Goal: Task Accomplishment & Management: Use online tool/utility

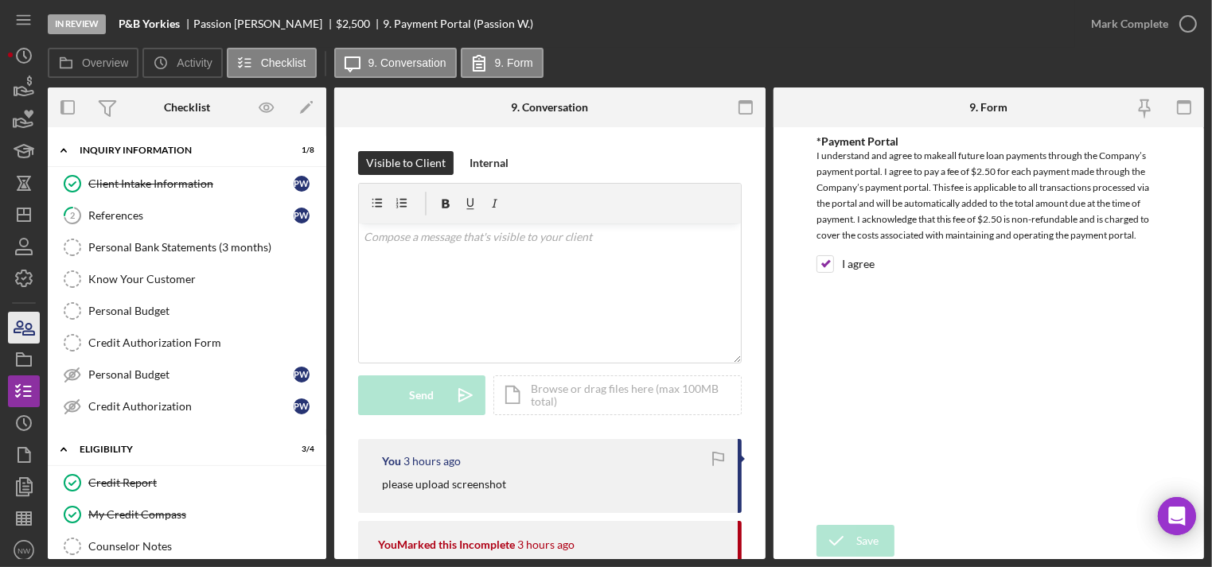
scroll to position [129, 0]
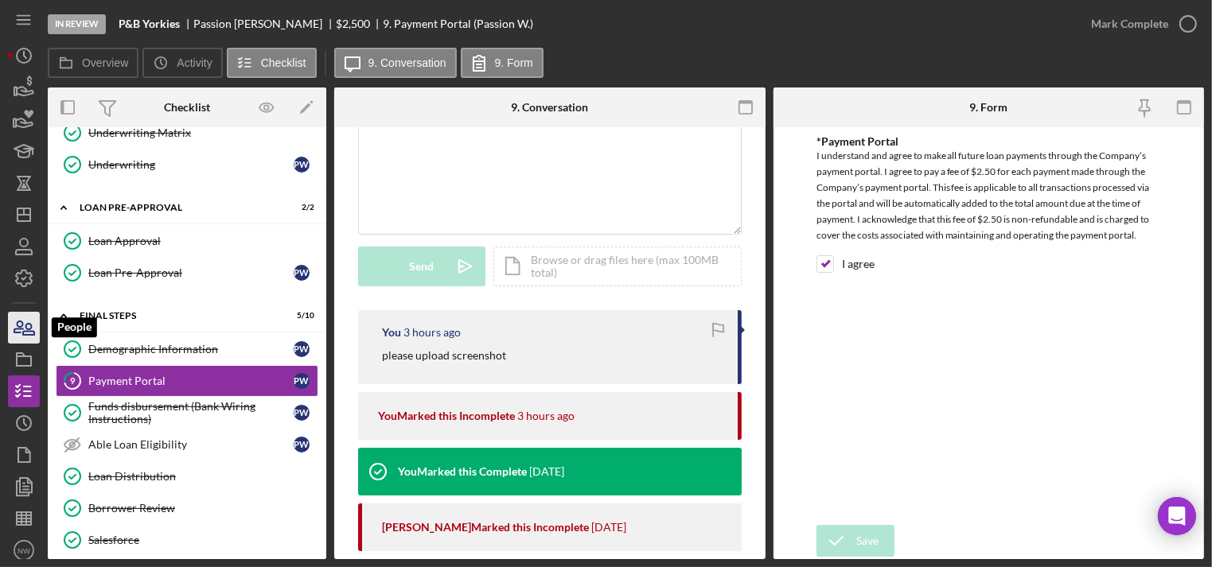
click at [24, 331] on icon "button" at bounding box center [28, 329] width 11 height 11
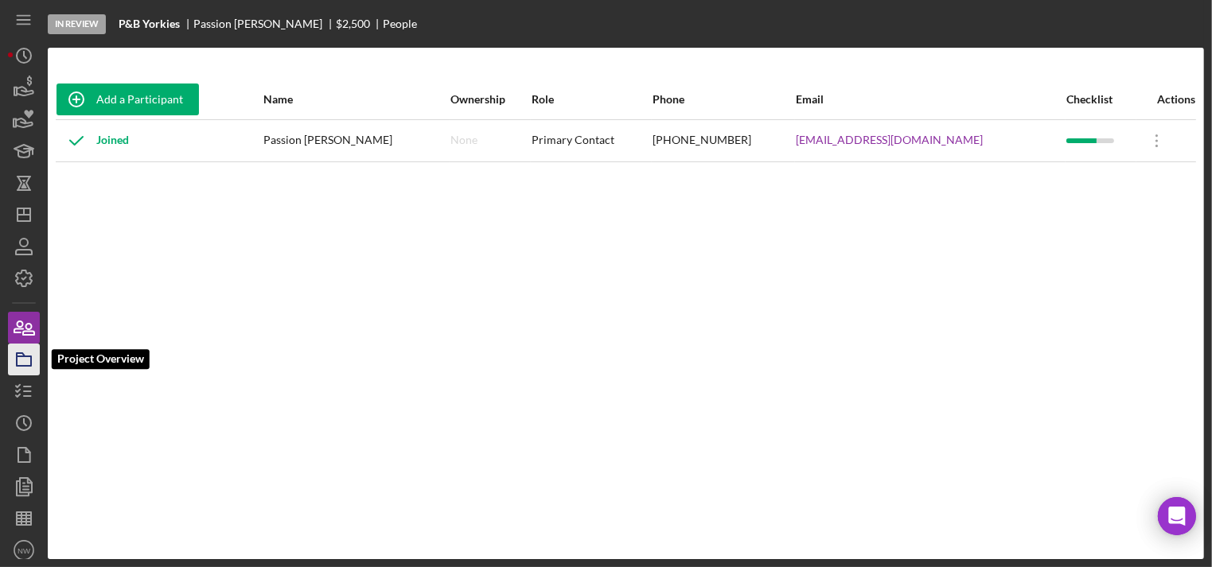
click at [29, 353] on icon "button" at bounding box center [24, 360] width 40 height 40
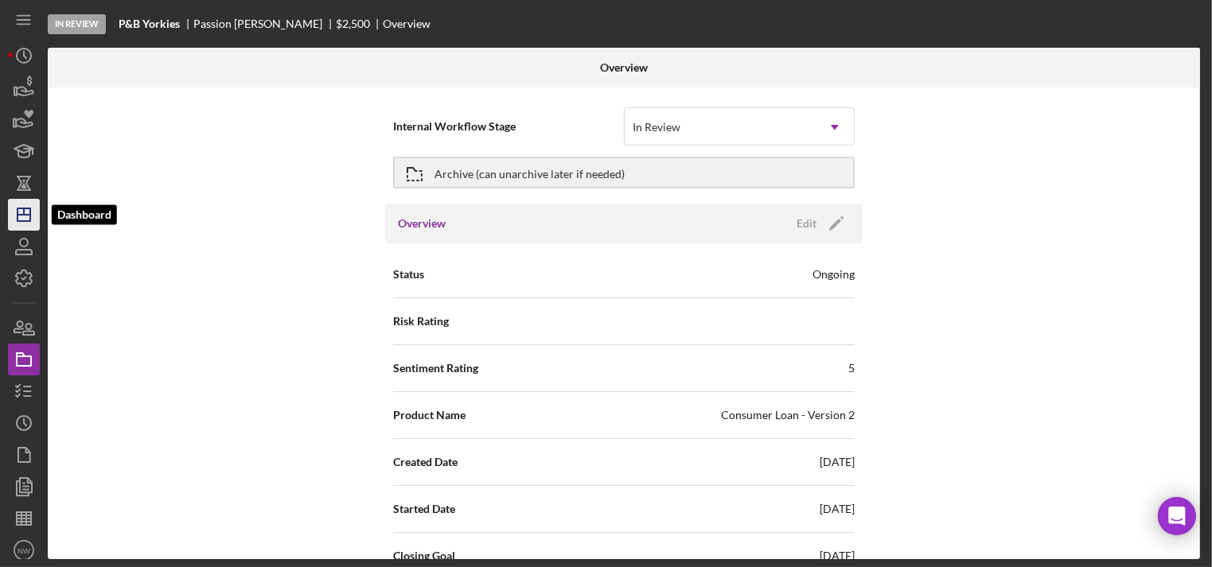
click at [25, 207] on icon "Icon/Dashboard" at bounding box center [24, 215] width 40 height 40
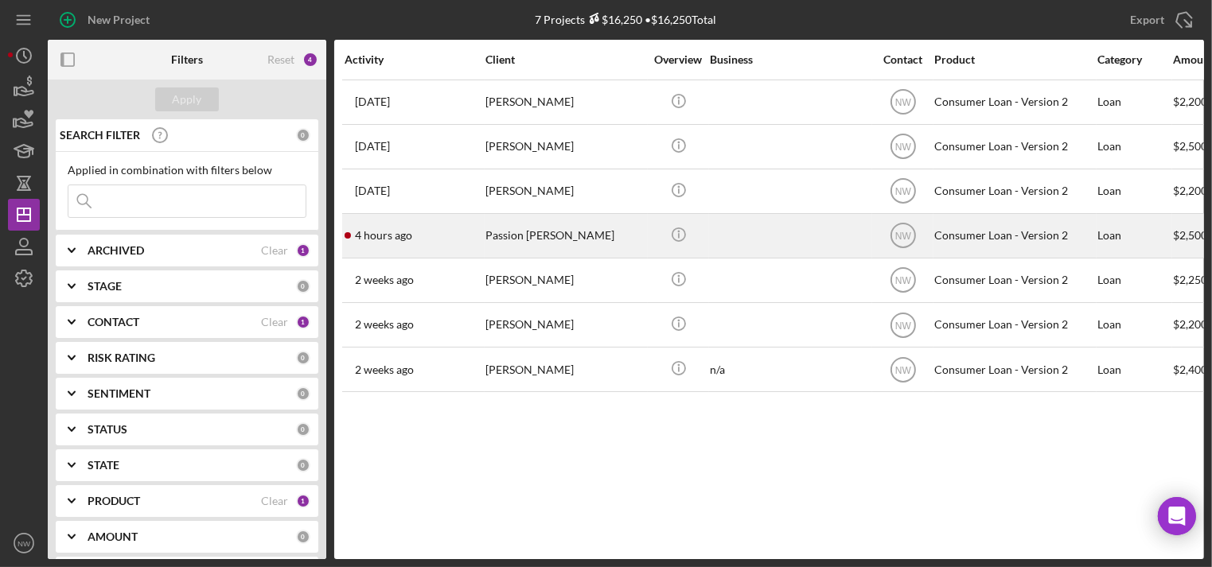
click at [523, 225] on div "Passion [PERSON_NAME]" at bounding box center [565, 236] width 159 height 42
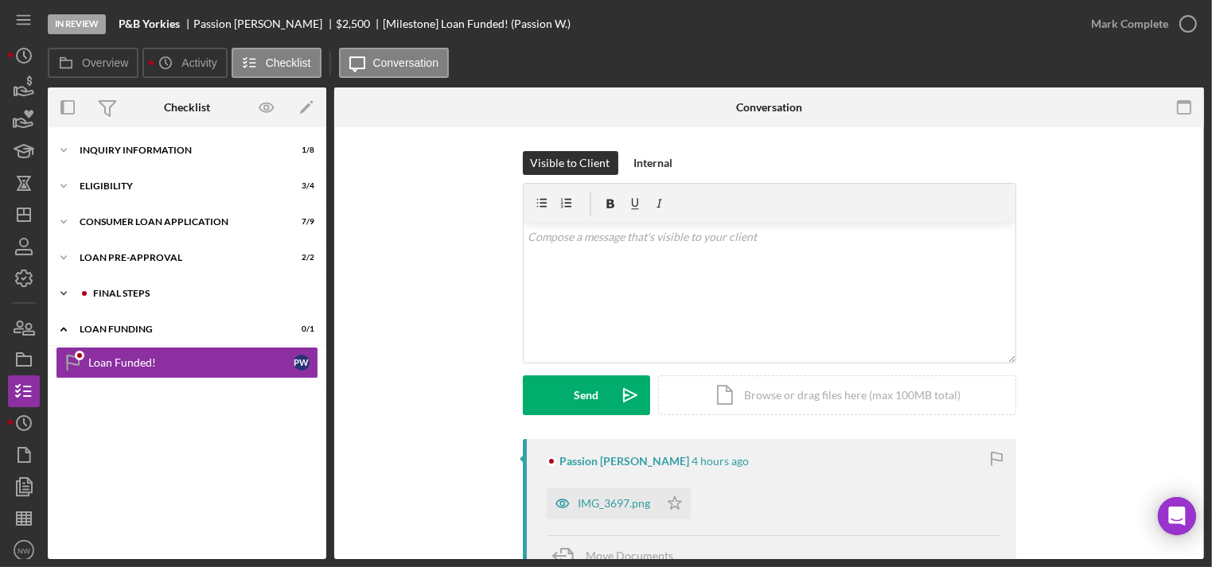
click at [123, 293] on div "FINAL STEPS" at bounding box center [199, 294] width 213 height 10
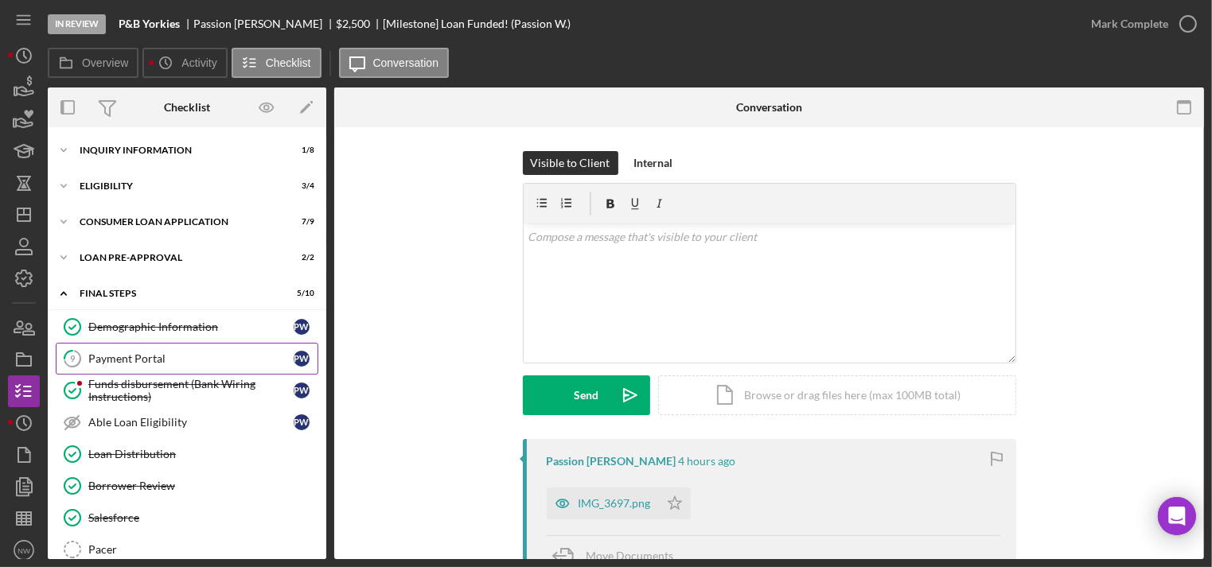
click at [144, 353] on div "Payment Portal" at bounding box center [190, 359] width 205 height 13
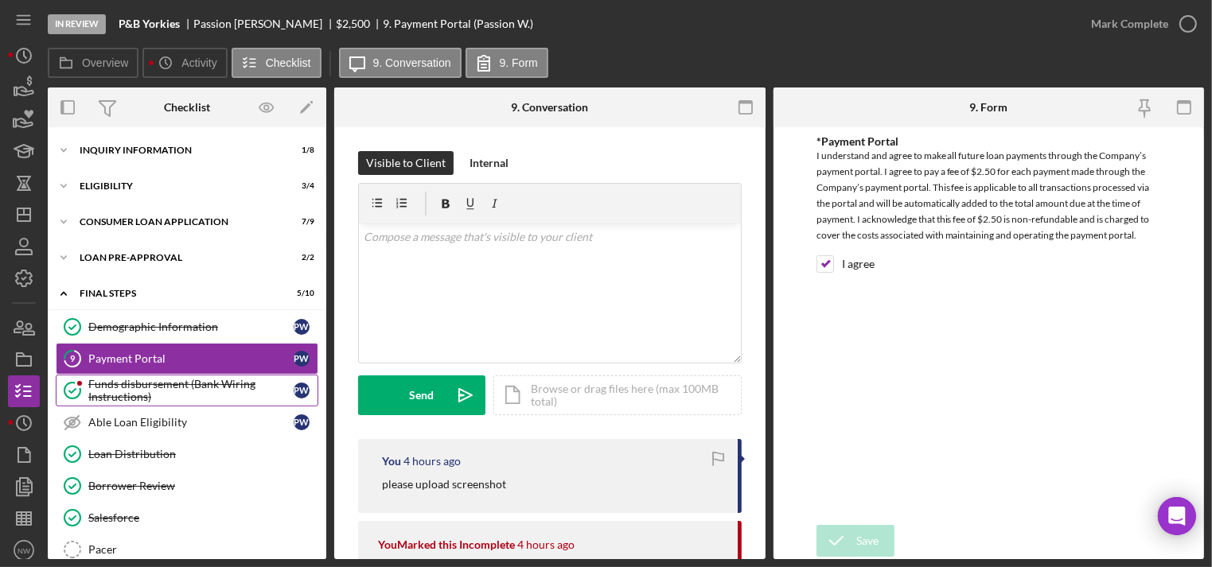
click at [127, 386] on div "Funds disbursement (Bank Wiring Instructions)" at bounding box center [190, 390] width 205 height 25
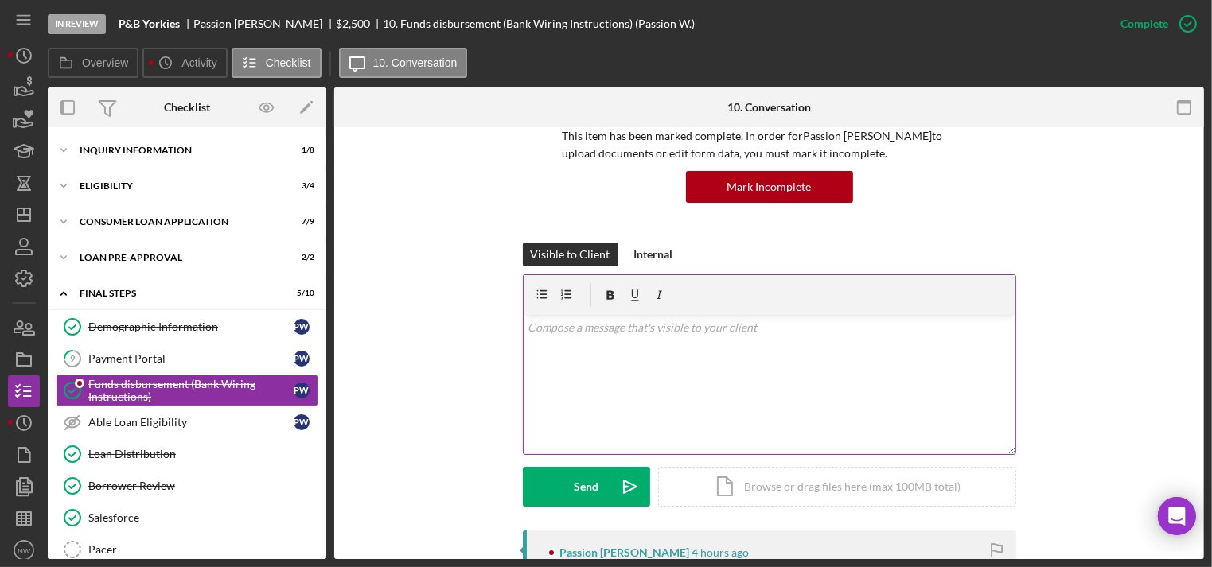
scroll to position [255, 0]
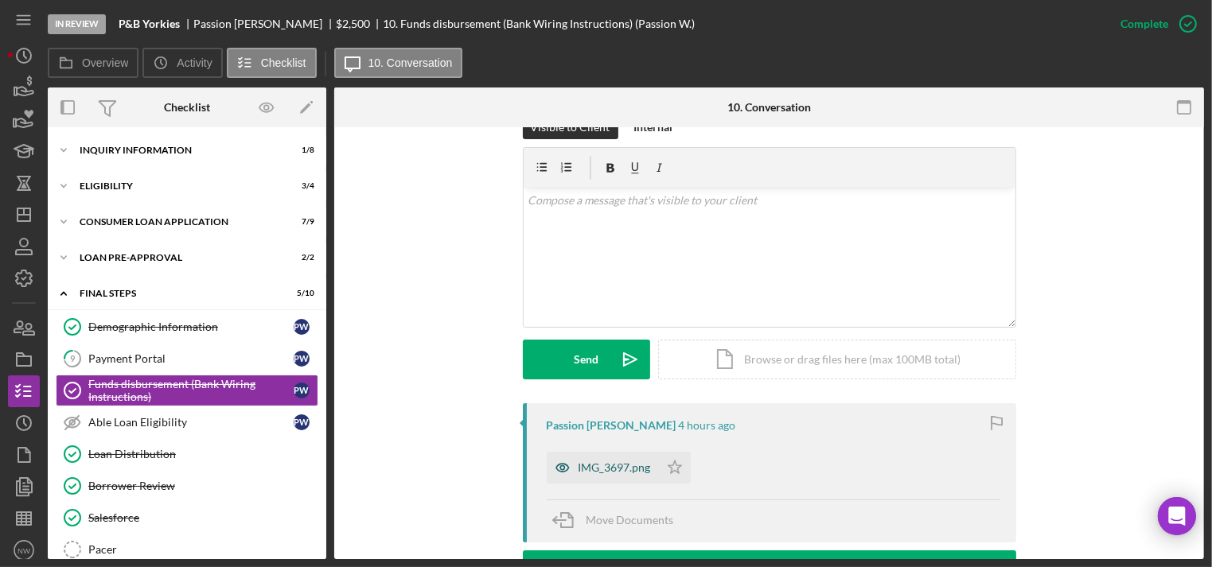
click at [630, 465] on div "IMG_3697.png" at bounding box center [615, 468] width 72 height 13
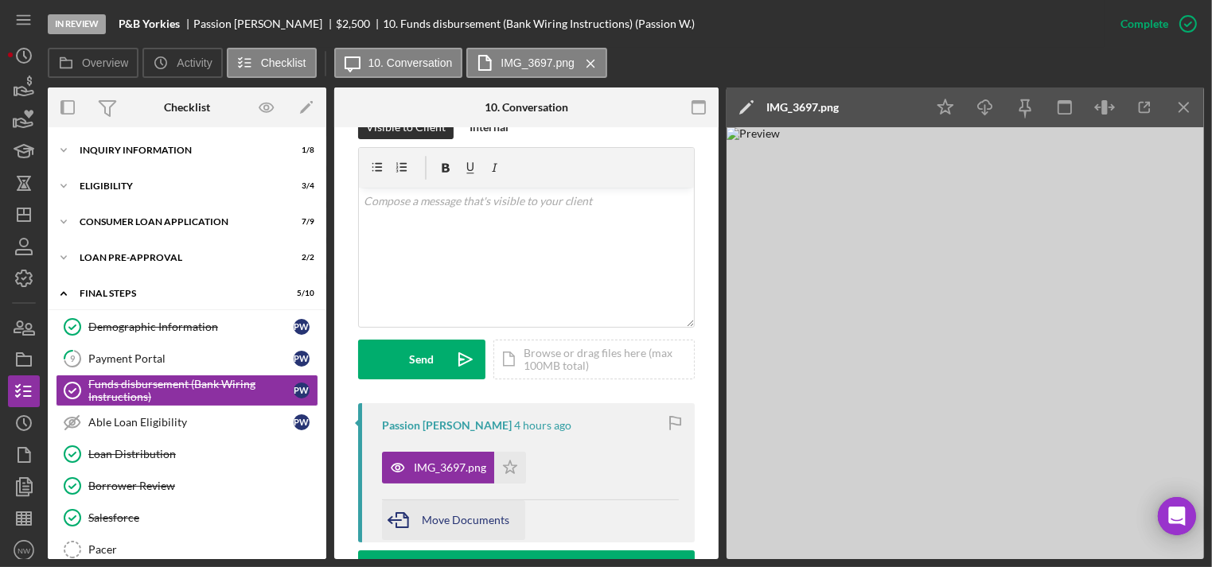
click at [432, 517] on span "Move Documents" at bounding box center [466, 520] width 88 height 14
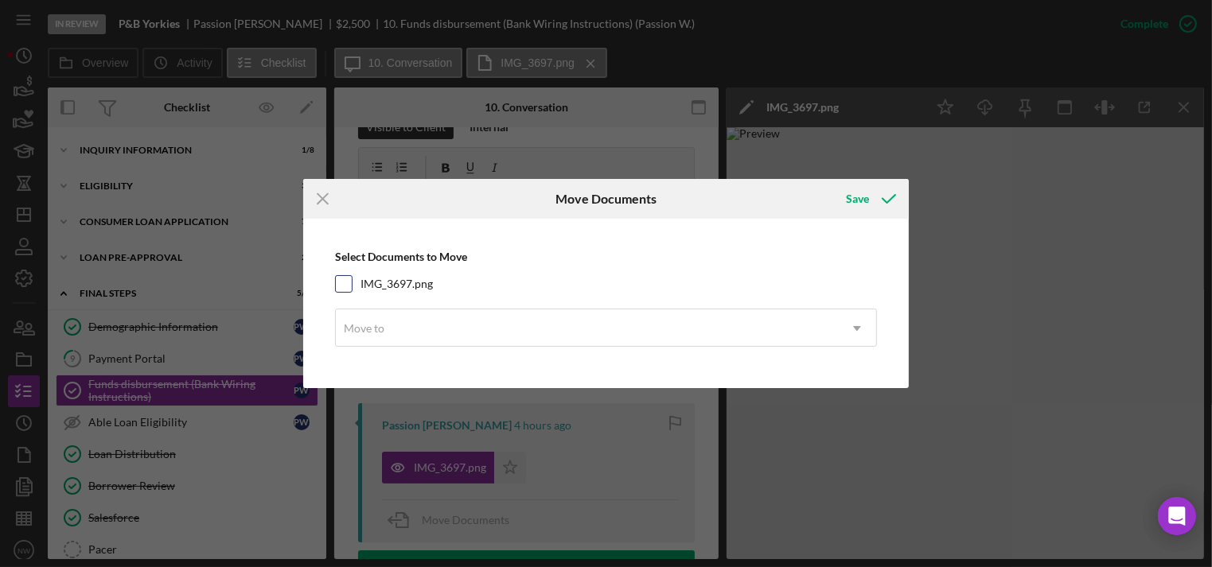
click at [344, 285] on input "IMG_3697.png" at bounding box center [344, 284] width 16 height 16
checkbox input "true"
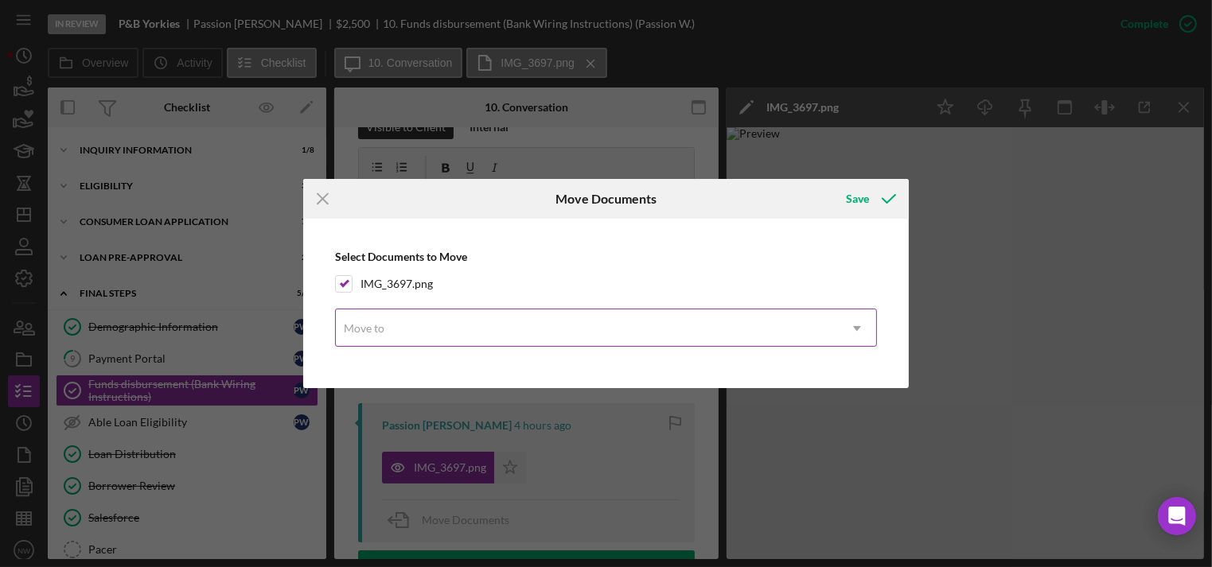
click at [355, 330] on div "Move to" at bounding box center [364, 328] width 41 height 13
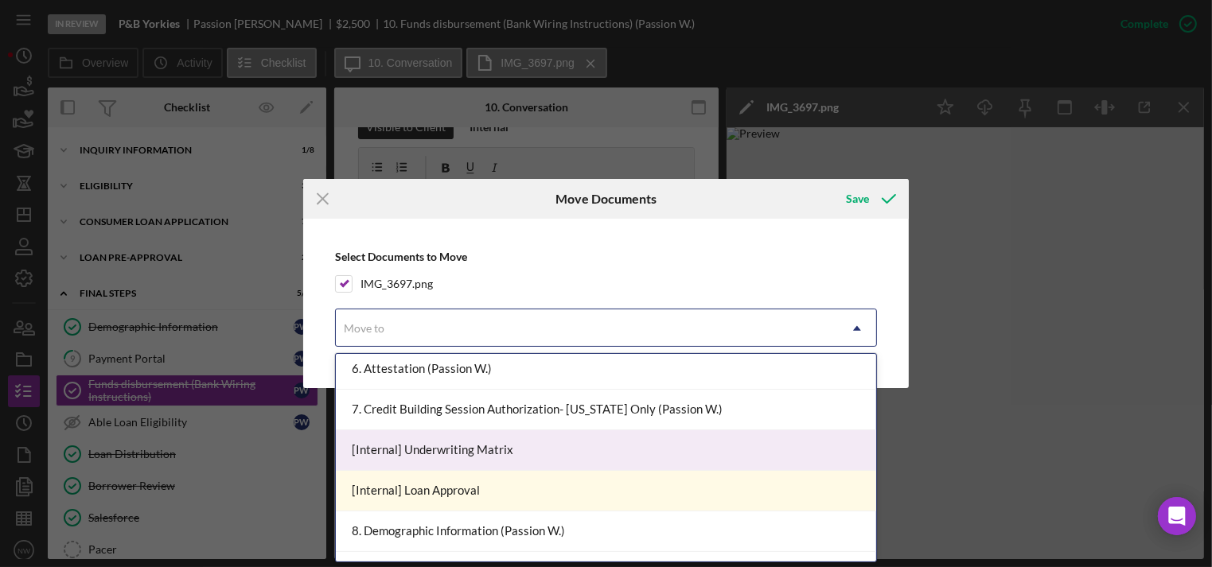
scroll to position [637, 0]
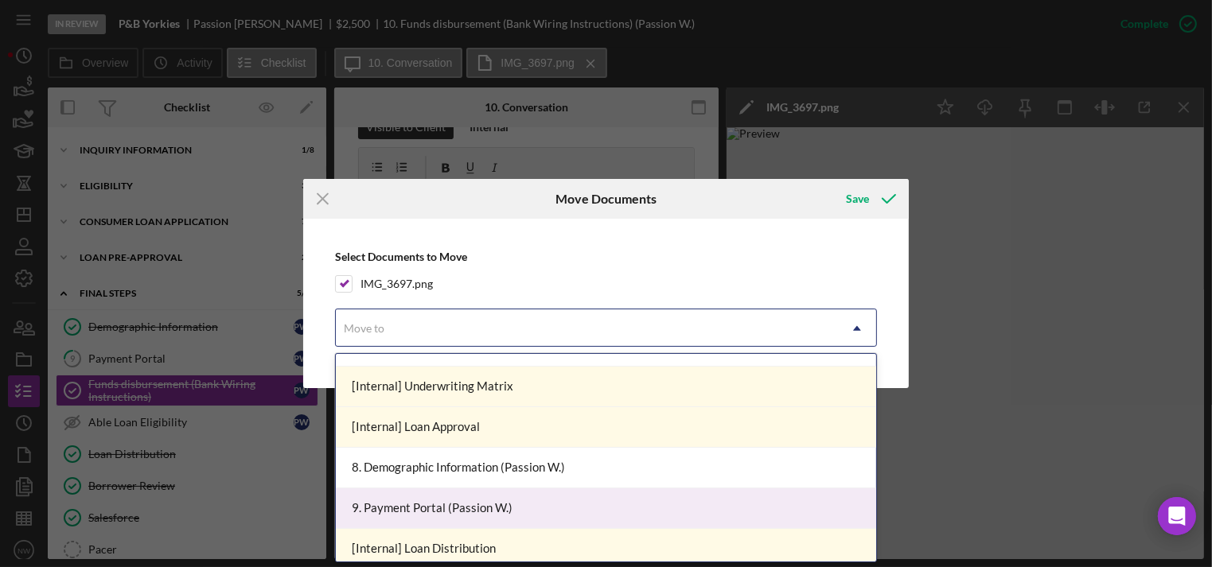
click at [410, 500] on div "9. Payment Portal (Passion W.)" at bounding box center [606, 509] width 541 height 41
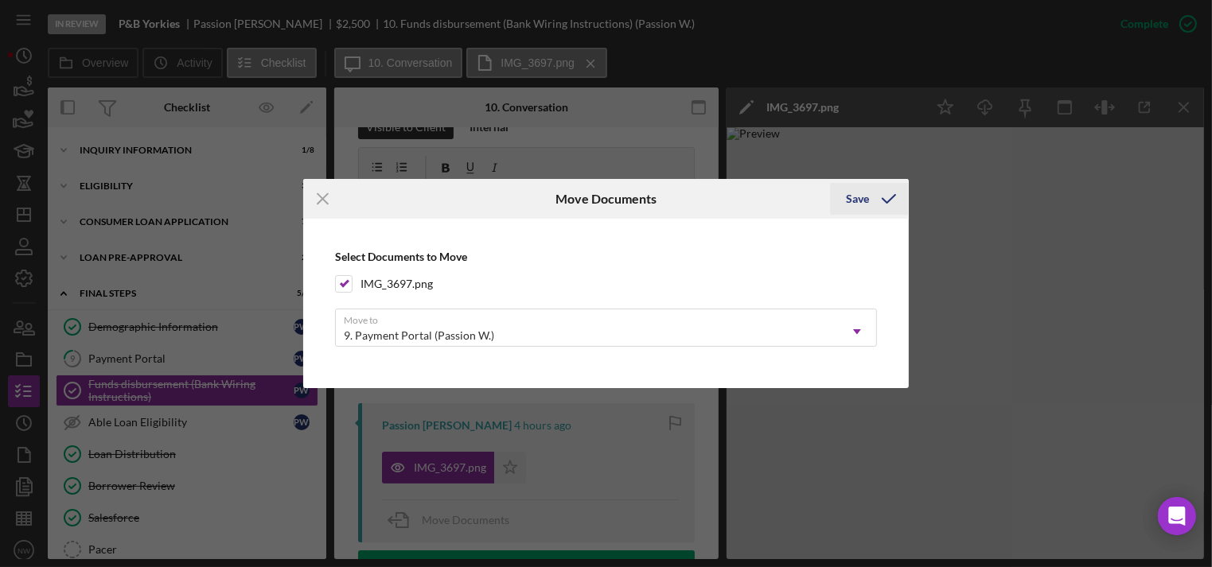
click at [860, 197] on div "Save" at bounding box center [857, 199] width 23 height 32
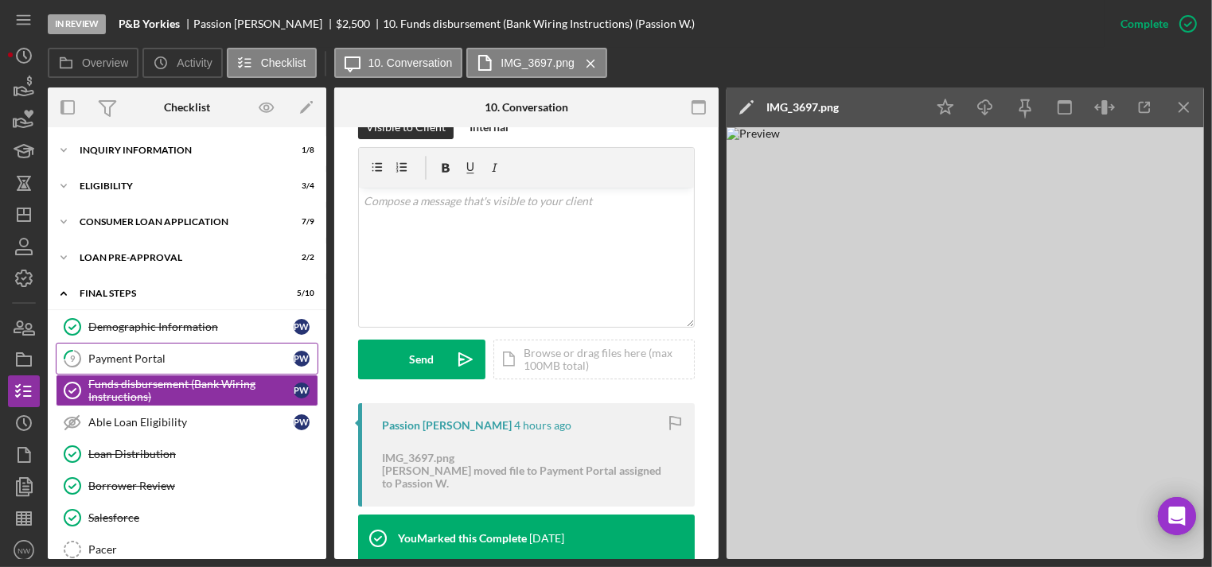
click at [119, 353] on div "Payment Portal" at bounding box center [190, 359] width 205 height 13
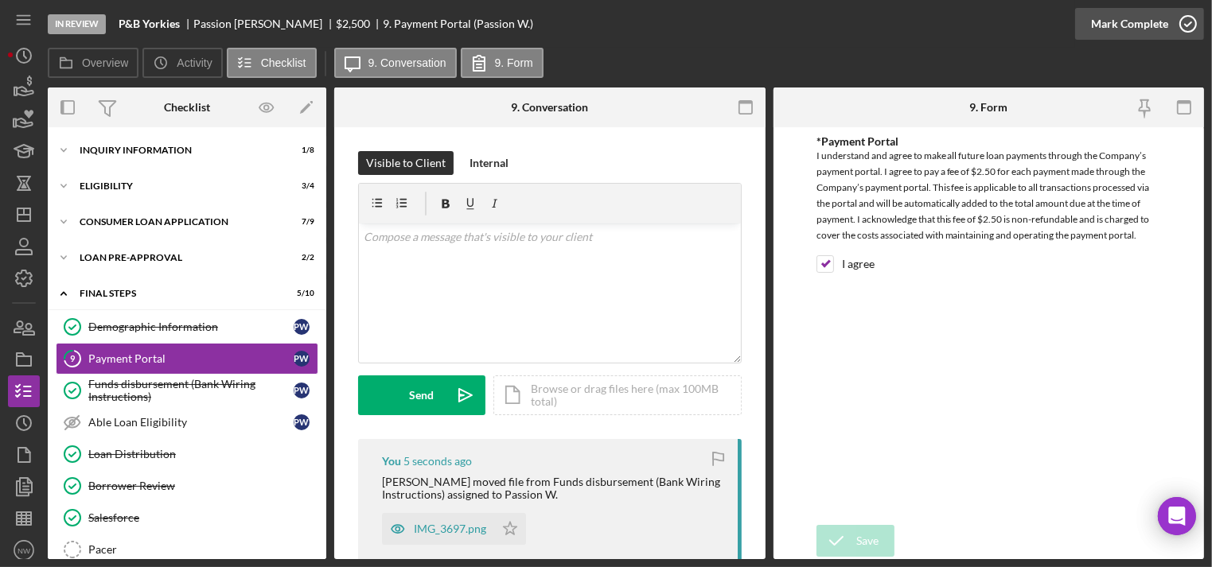
click at [1191, 14] on icon "button" at bounding box center [1188, 24] width 40 height 40
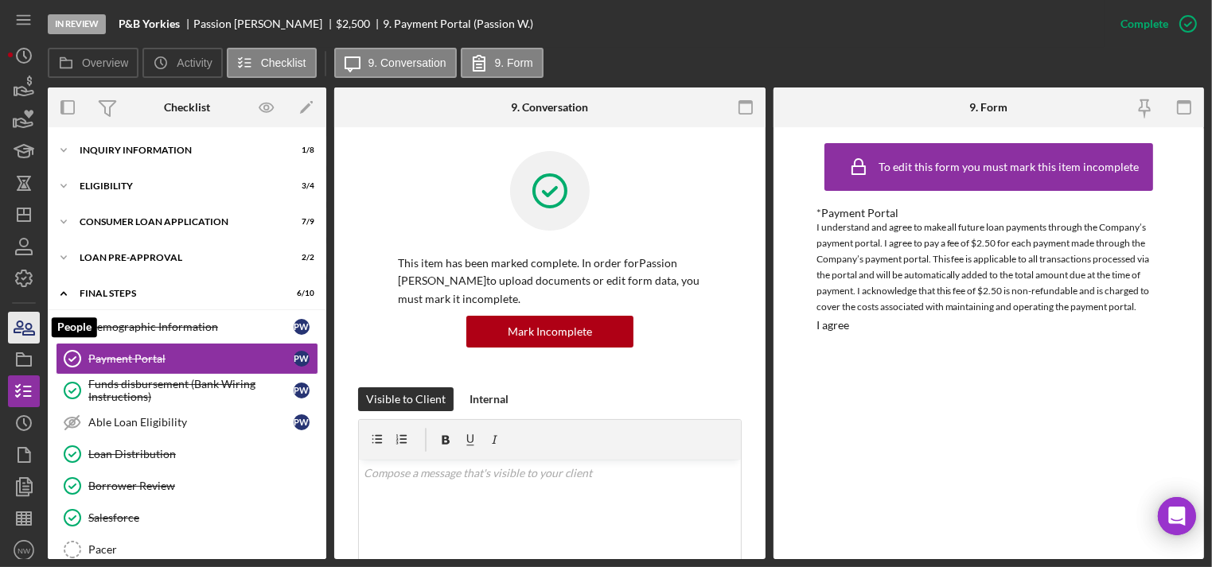
click at [20, 330] on icon "button" at bounding box center [24, 328] width 40 height 40
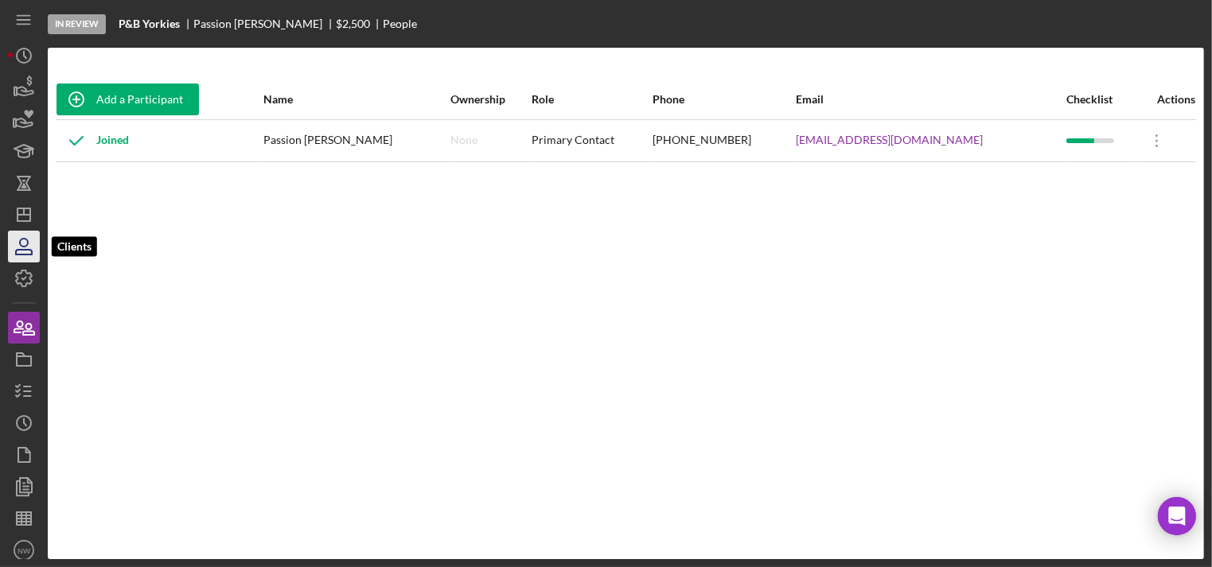
click at [25, 242] on icon "button" at bounding box center [24, 247] width 40 height 40
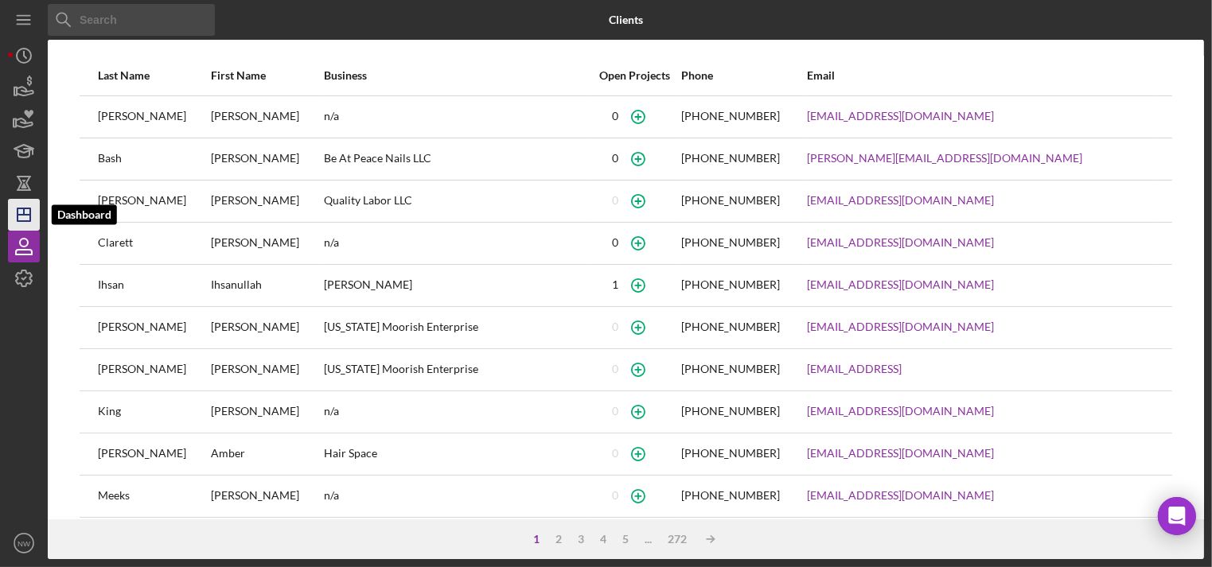
click at [25, 212] on icon "Icon/Dashboard" at bounding box center [24, 215] width 40 height 40
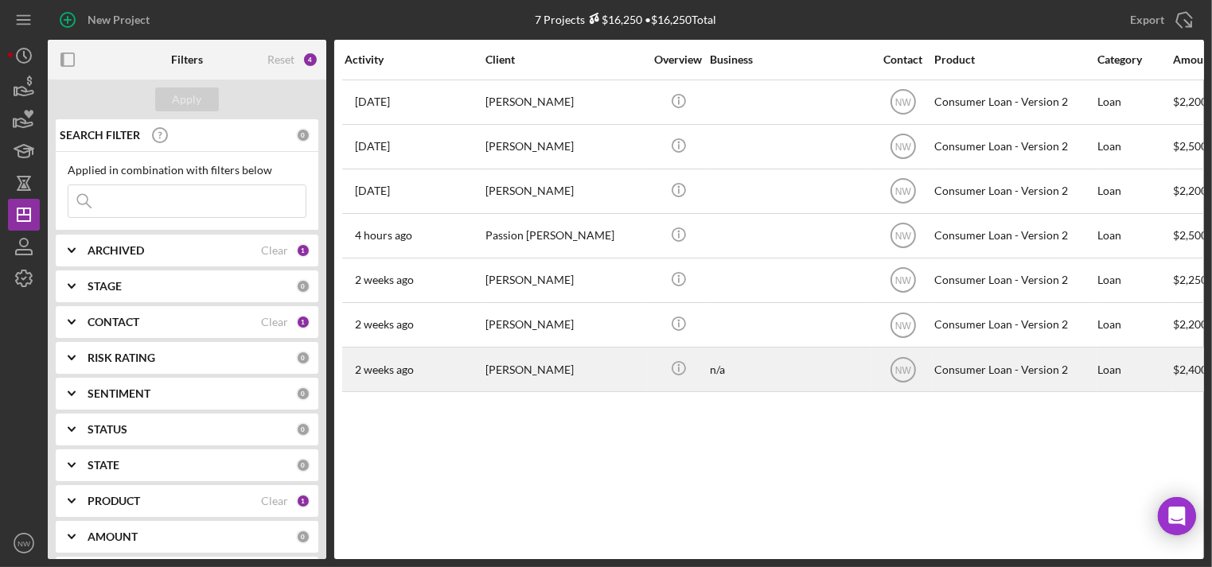
click at [609, 376] on div "[PERSON_NAME]" at bounding box center [565, 370] width 159 height 42
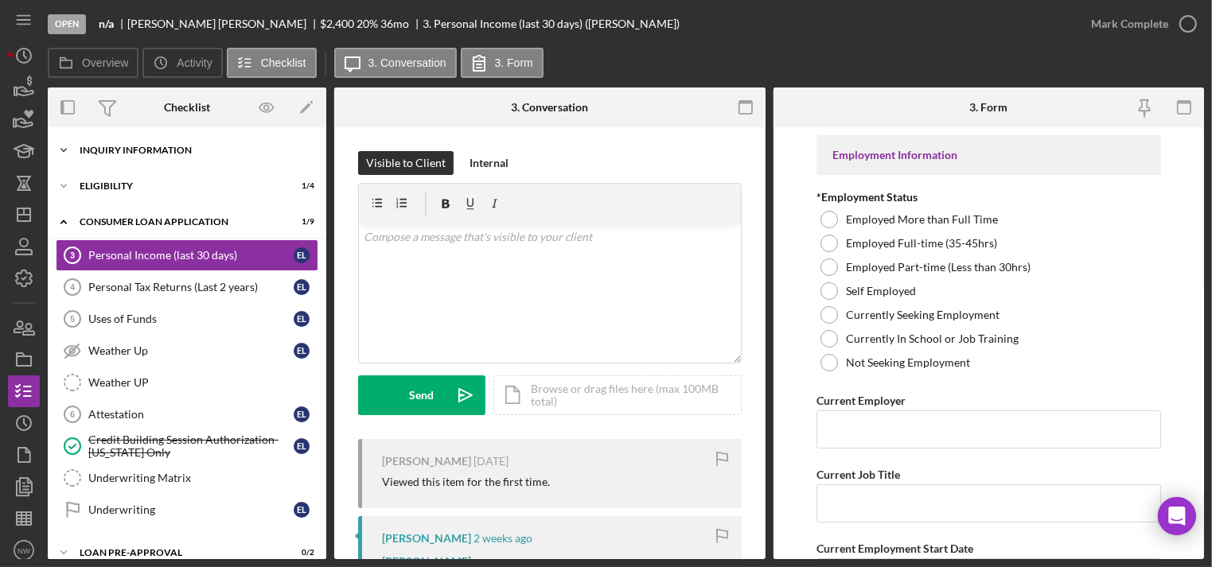
click at [122, 146] on div "Inquiry Information" at bounding box center [193, 151] width 227 height 10
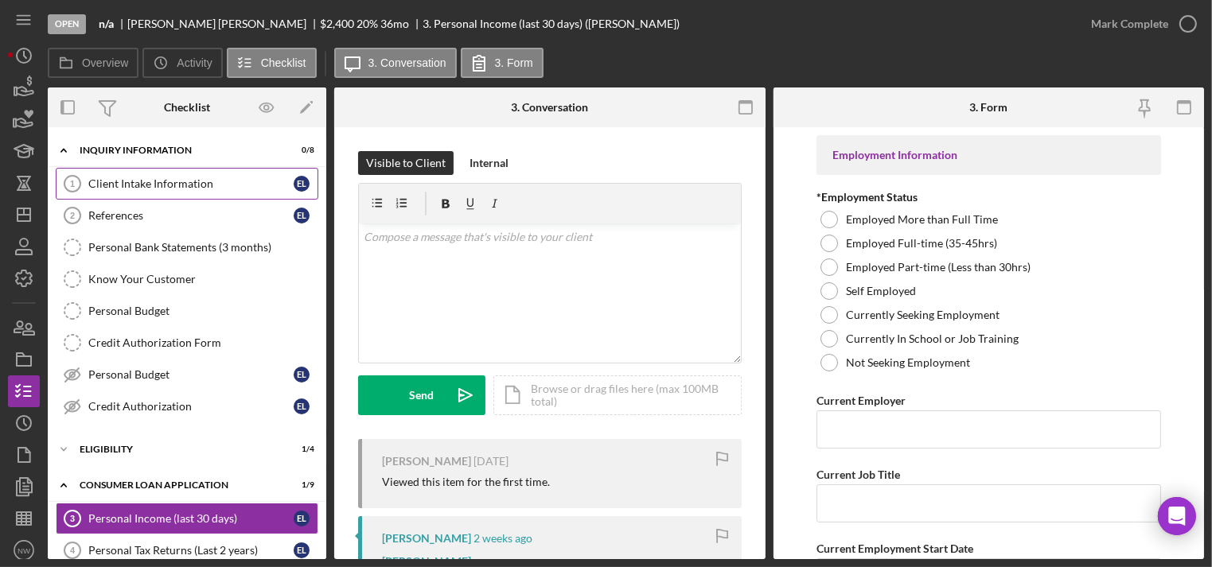
click at [154, 174] on link "Client Intake Information 1 Client Intake Information E L" at bounding box center [187, 184] width 263 height 32
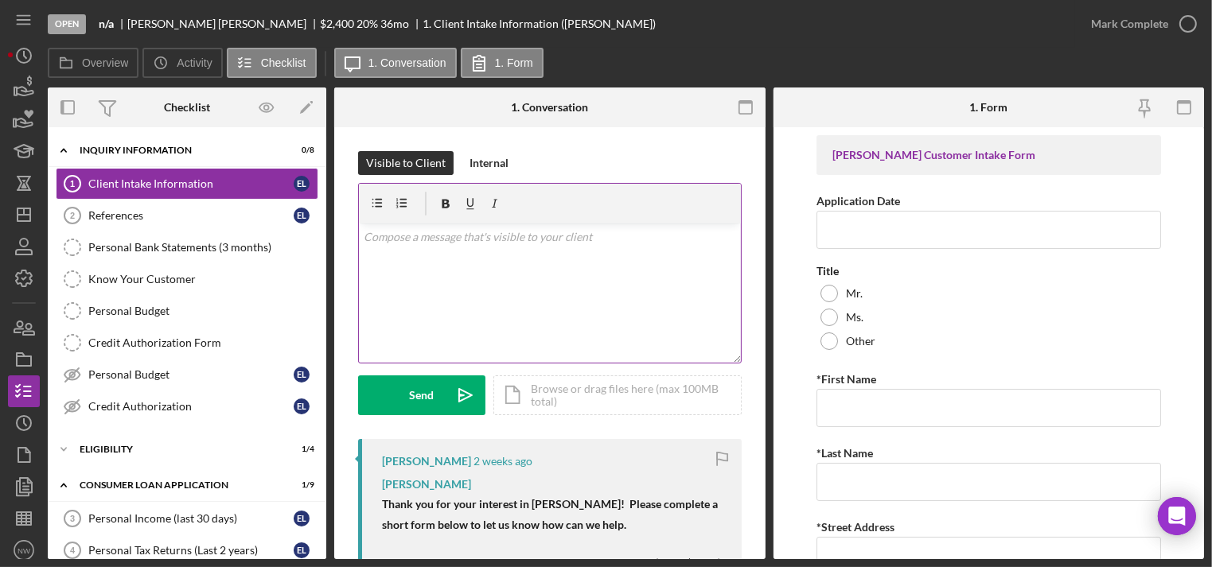
click at [508, 241] on p at bounding box center [550, 237] width 372 height 18
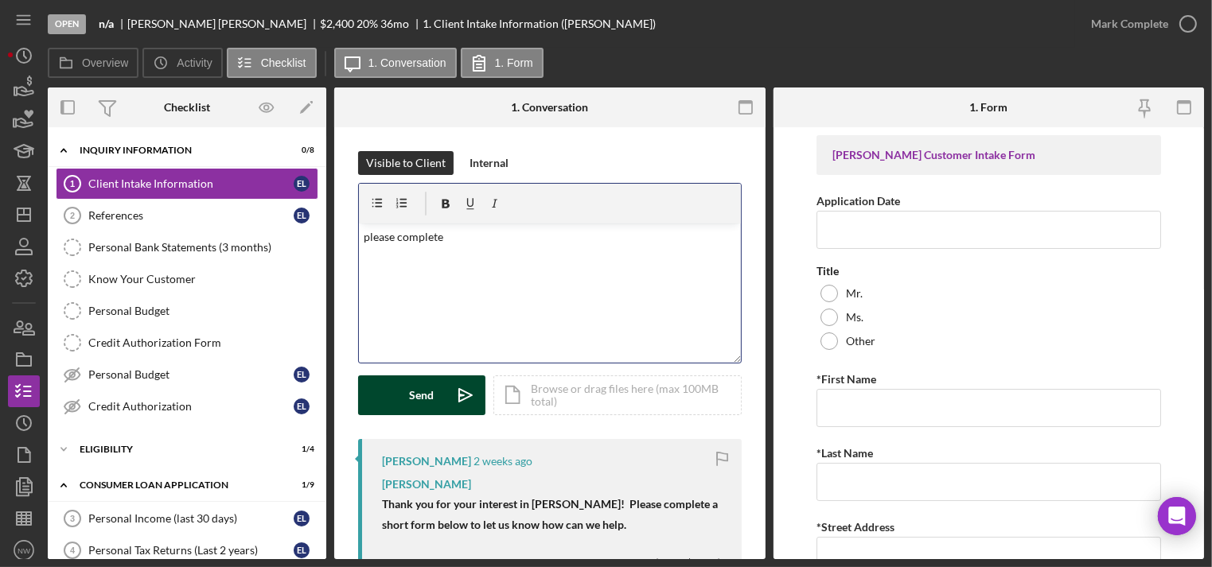
click at [436, 394] on button "Send Icon/icon-invite-send" at bounding box center [421, 396] width 127 height 40
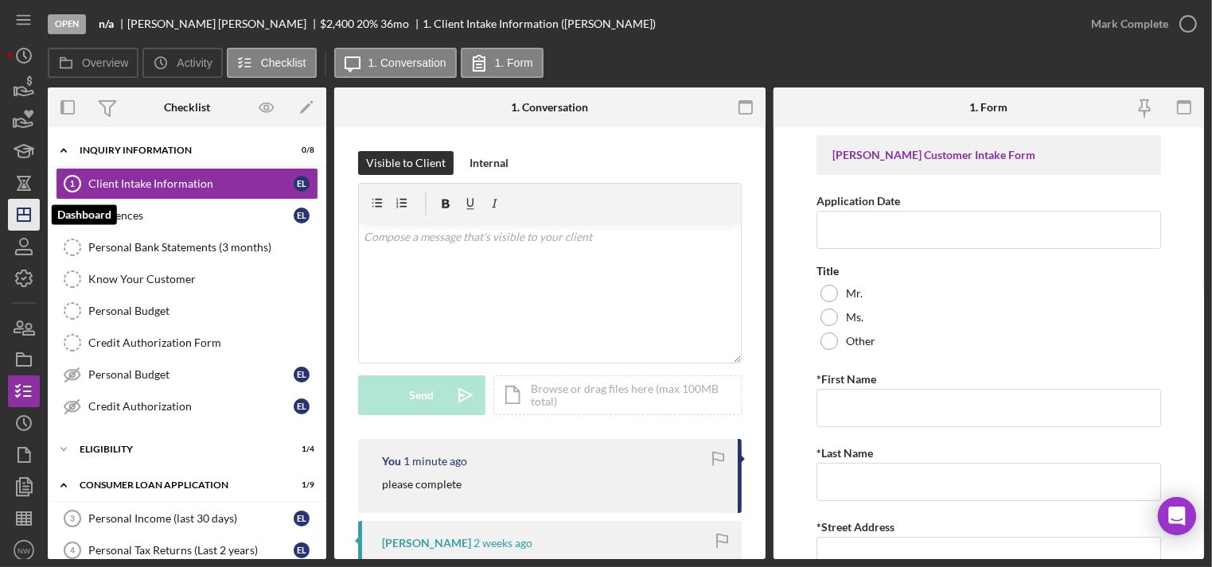
drag, startPoint x: 24, startPoint y: 213, endPoint x: 35, endPoint y: 223, distance: 14.7
click at [24, 213] on line "button" at bounding box center [24, 212] width 0 height 6
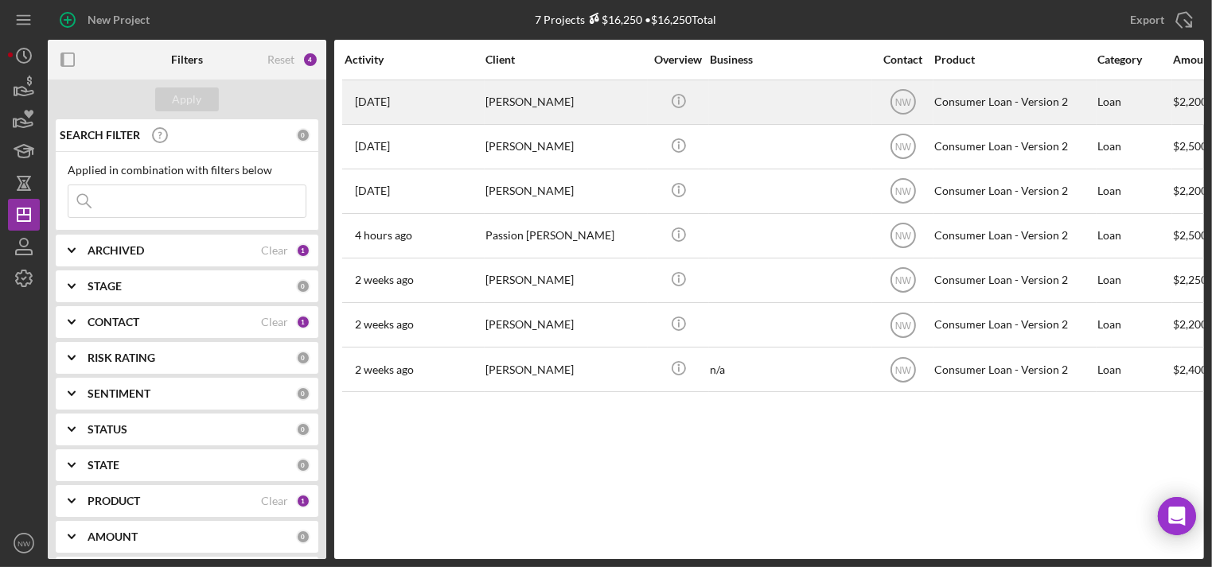
click at [518, 102] on div "[PERSON_NAME]" at bounding box center [565, 102] width 159 height 42
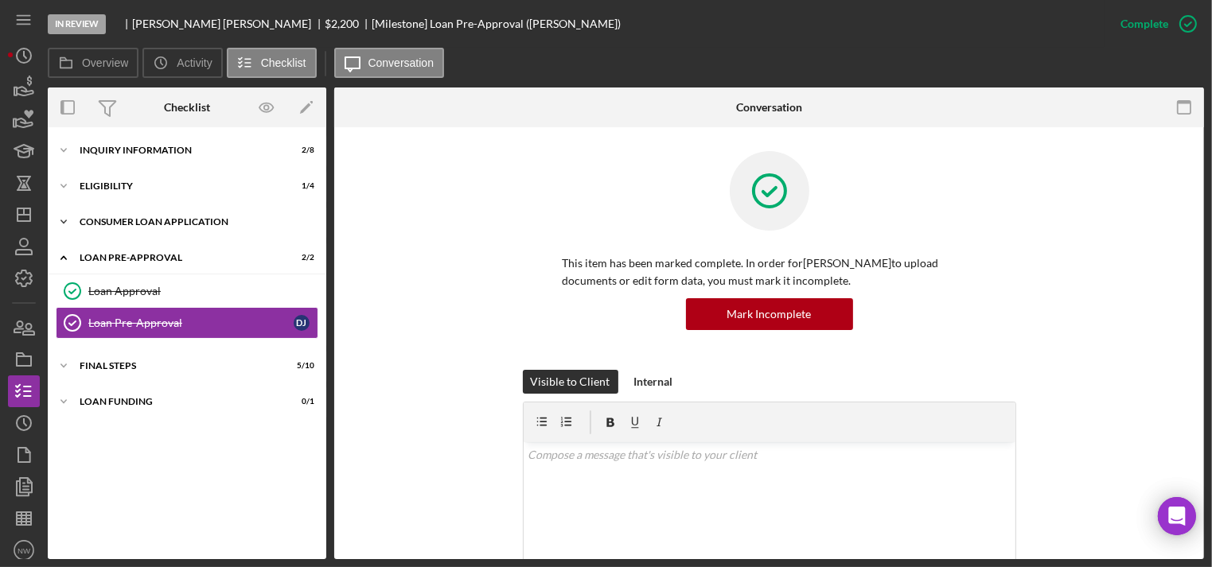
click at [64, 213] on icon "Icon/Expander" at bounding box center [64, 222] width 32 height 32
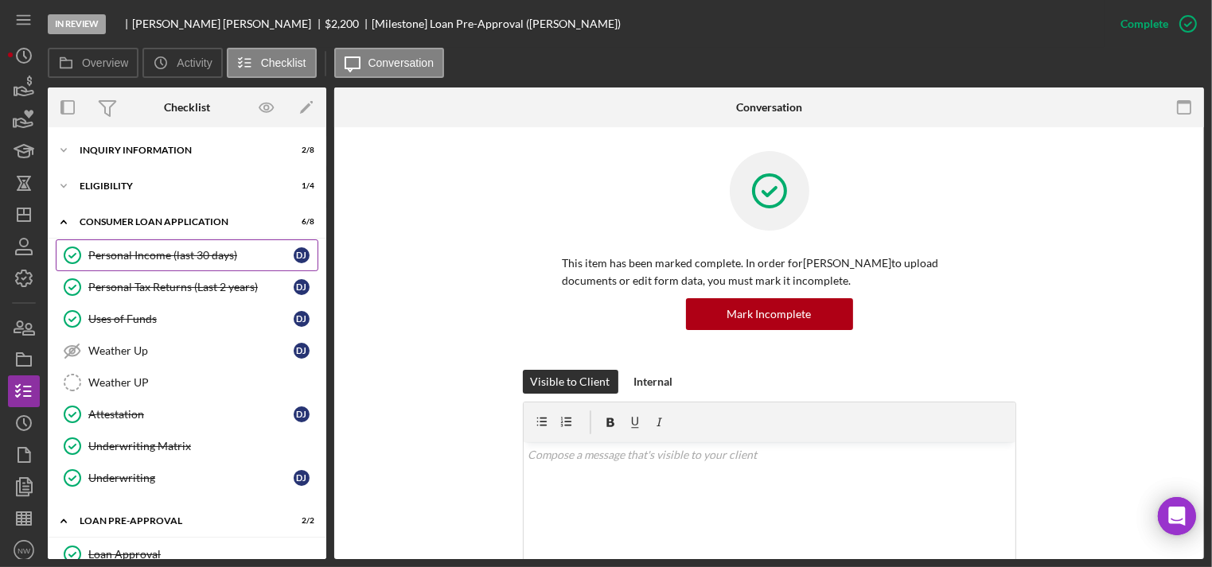
click at [101, 259] on div "Personal Income (last 30 days)" at bounding box center [190, 255] width 205 height 13
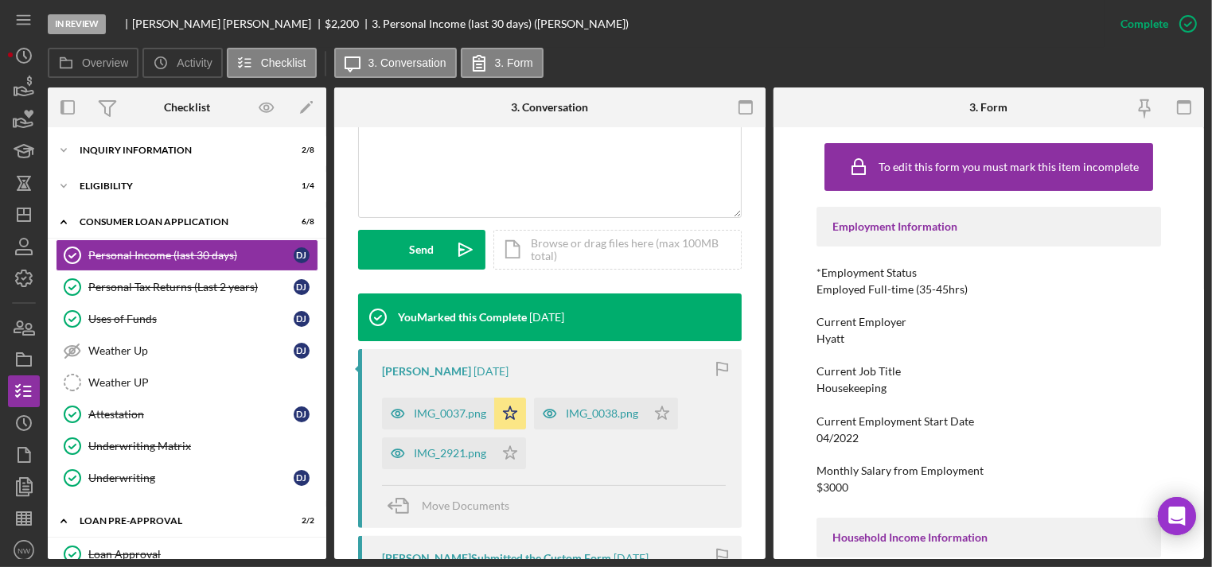
scroll to position [509, 0]
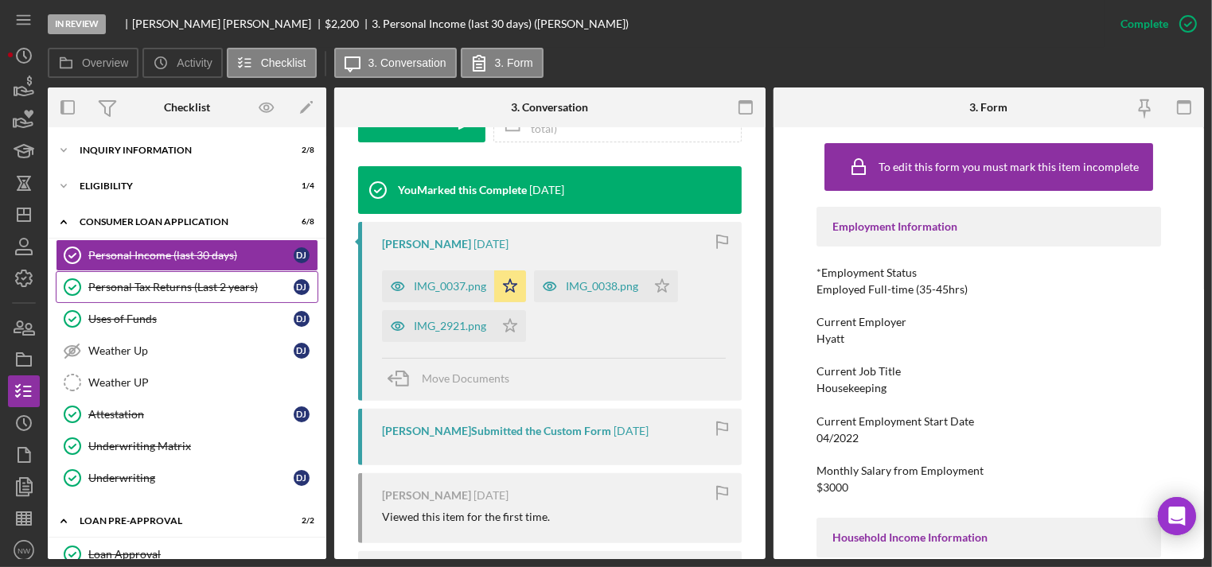
click at [111, 288] on div "Personal Tax Returns (Last 2 years)" at bounding box center [190, 287] width 205 height 13
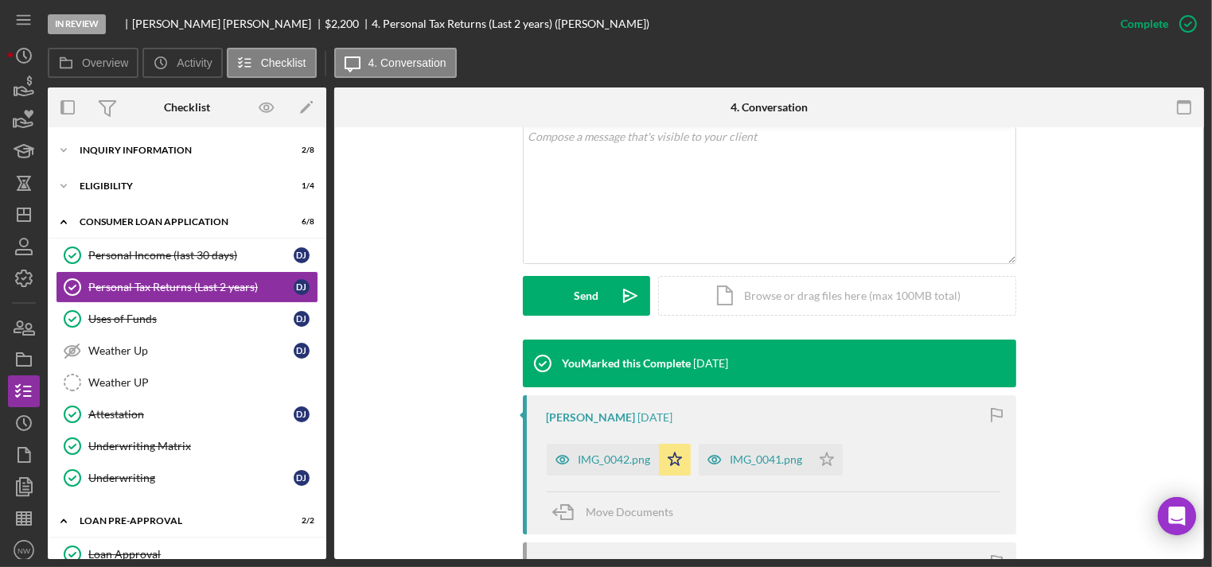
scroll to position [446, 0]
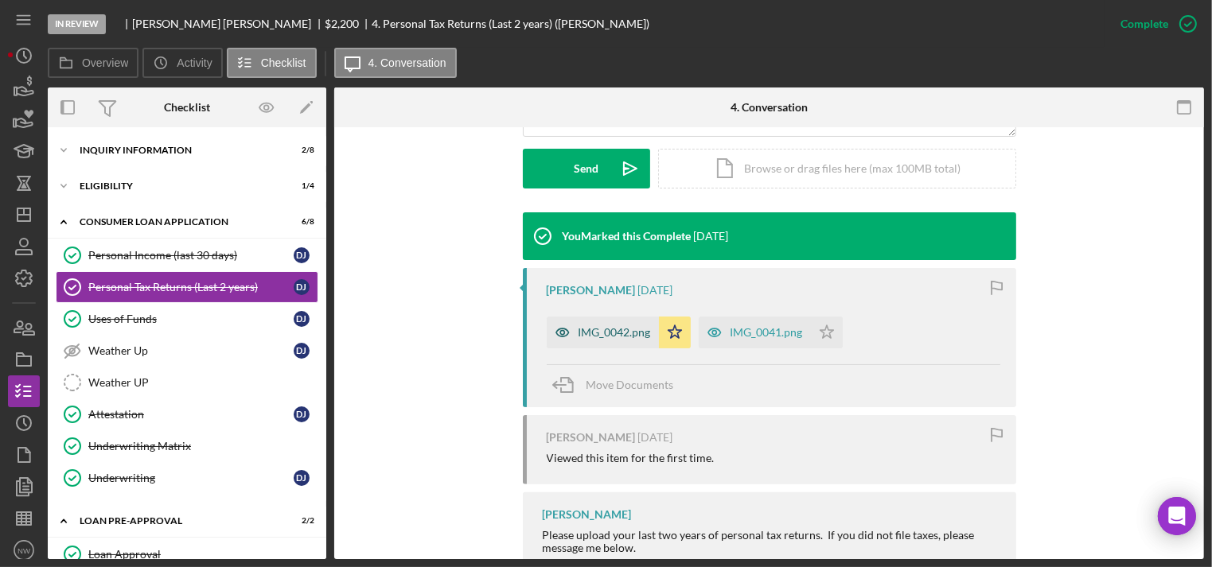
click at [575, 317] on icon "button" at bounding box center [563, 333] width 32 height 32
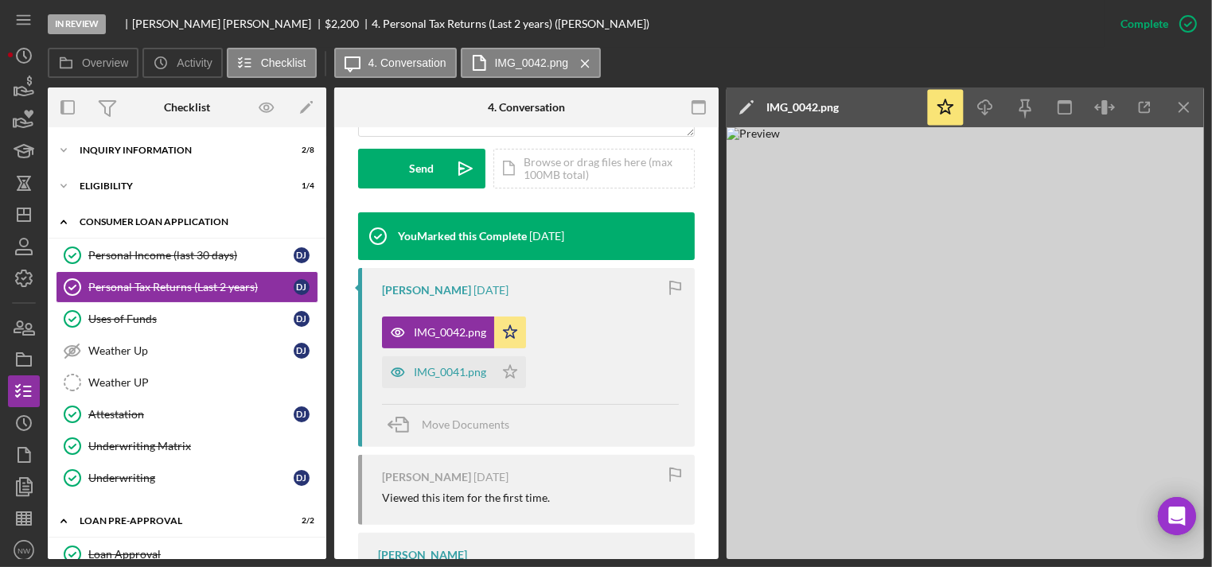
click at [65, 218] on icon "Icon/Expander" at bounding box center [64, 222] width 32 height 32
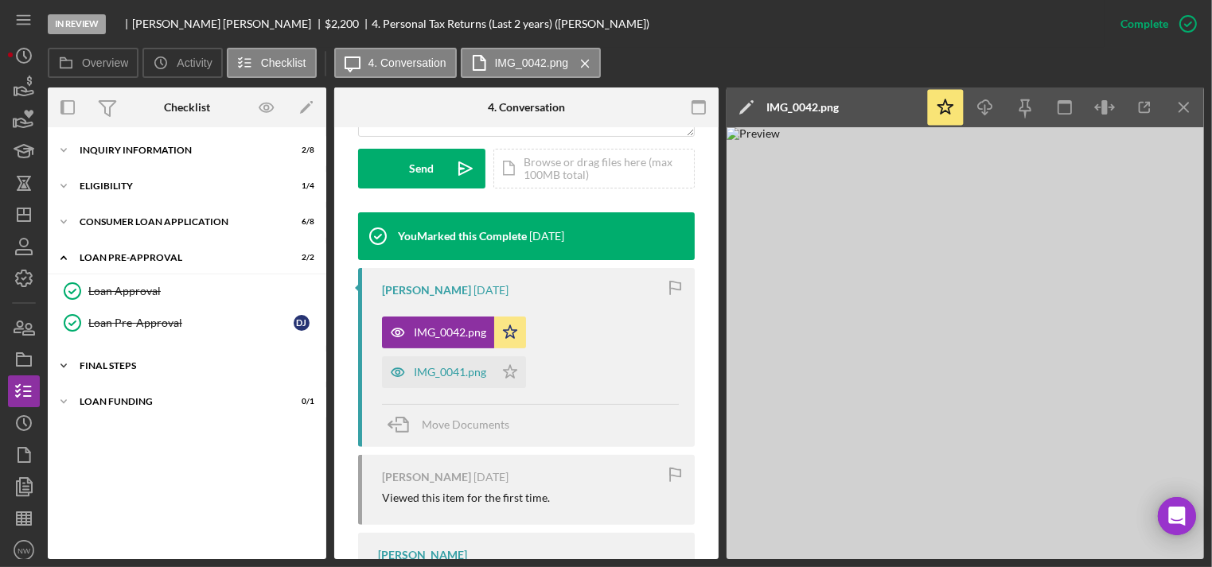
click at [74, 360] on icon "Icon/Expander" at bounding box center [64, 366] width 32 height 32
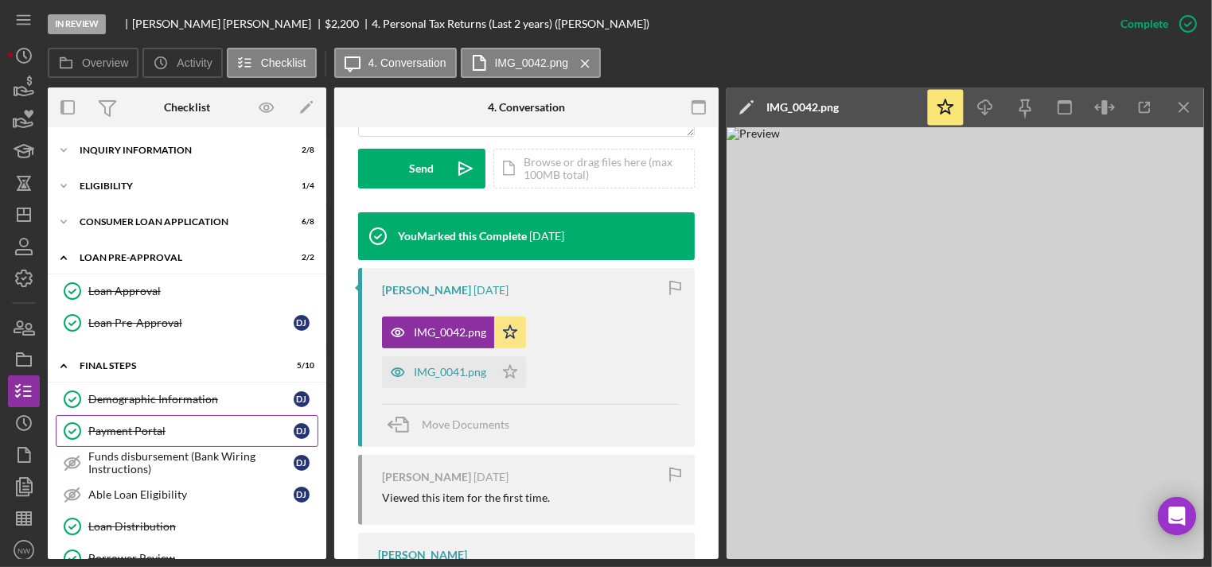
scroll to position [127, 0]
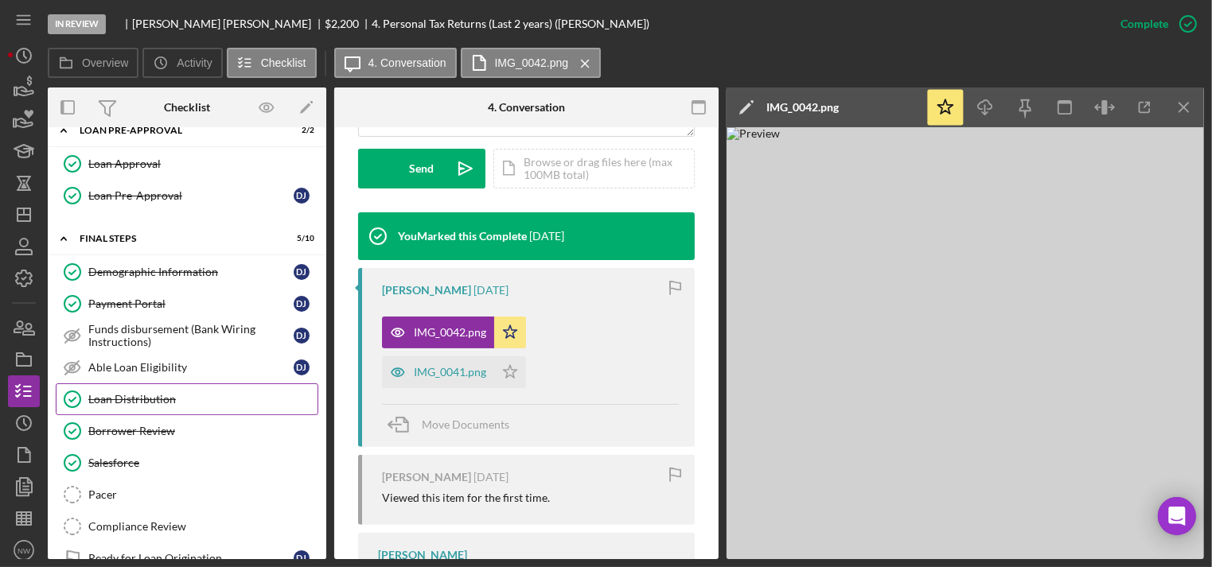
click at [121, 393] on div "Loan Distribution" at bounding box center [202, 399] width 229 height 13
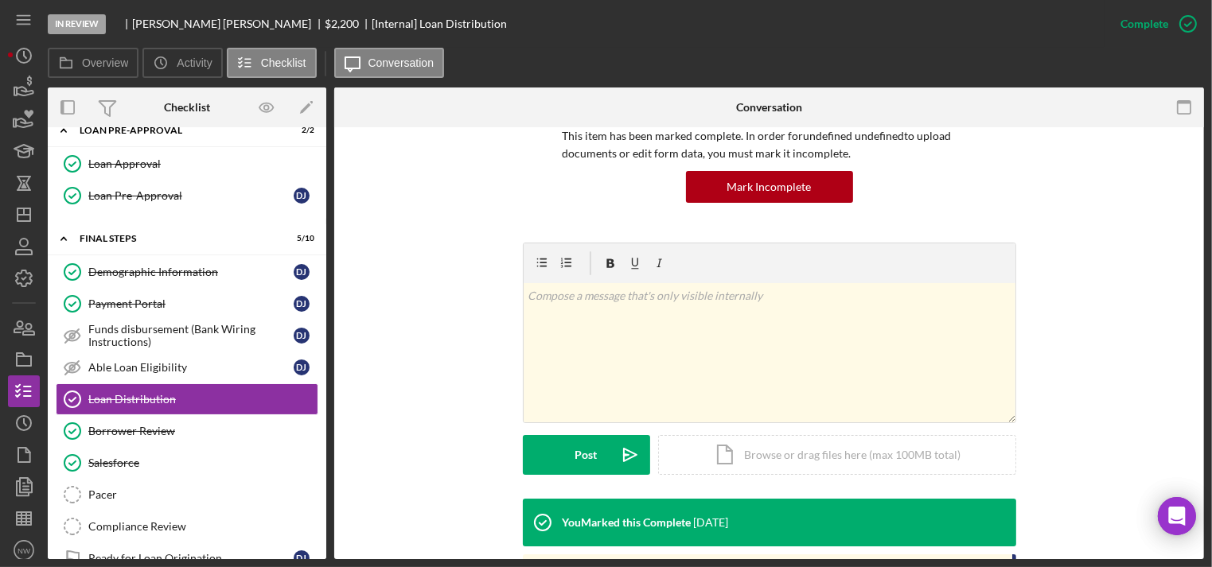
scroll to position [318, 0]
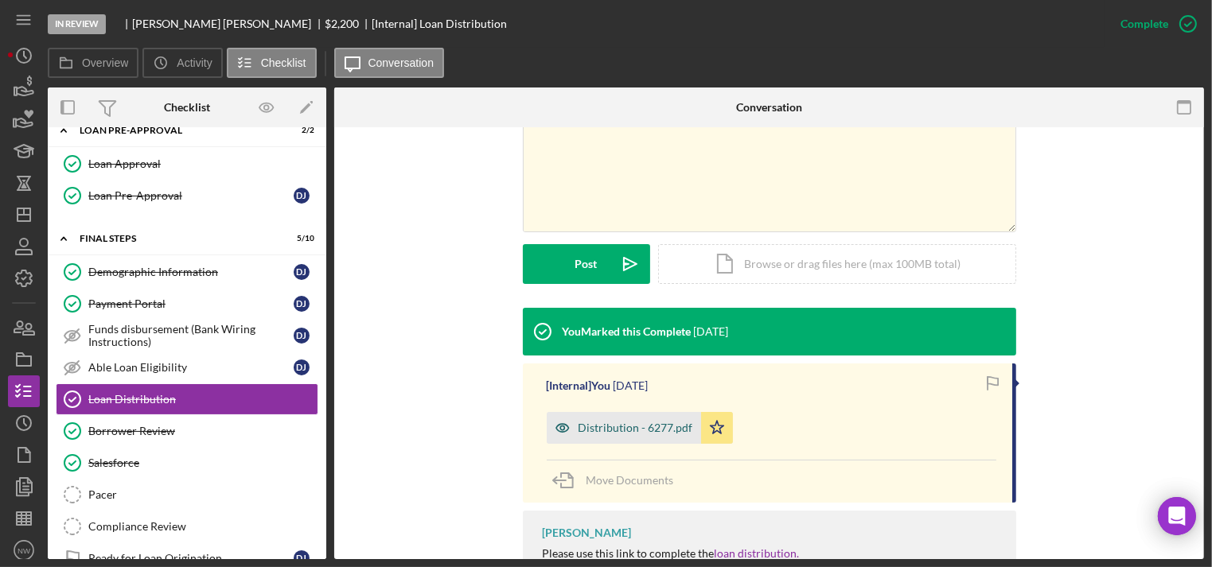
click at [599, 419] on div "Distribution - 6277.pdf" at bounding box center [624, 428] width 154 height 32
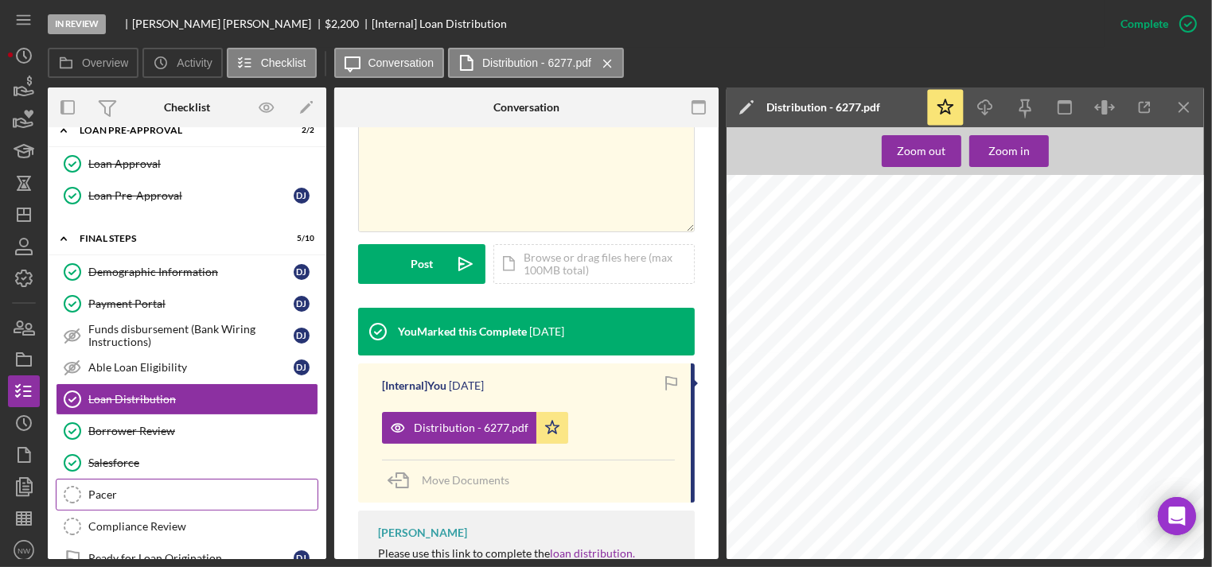
scroll to position [189, 0]
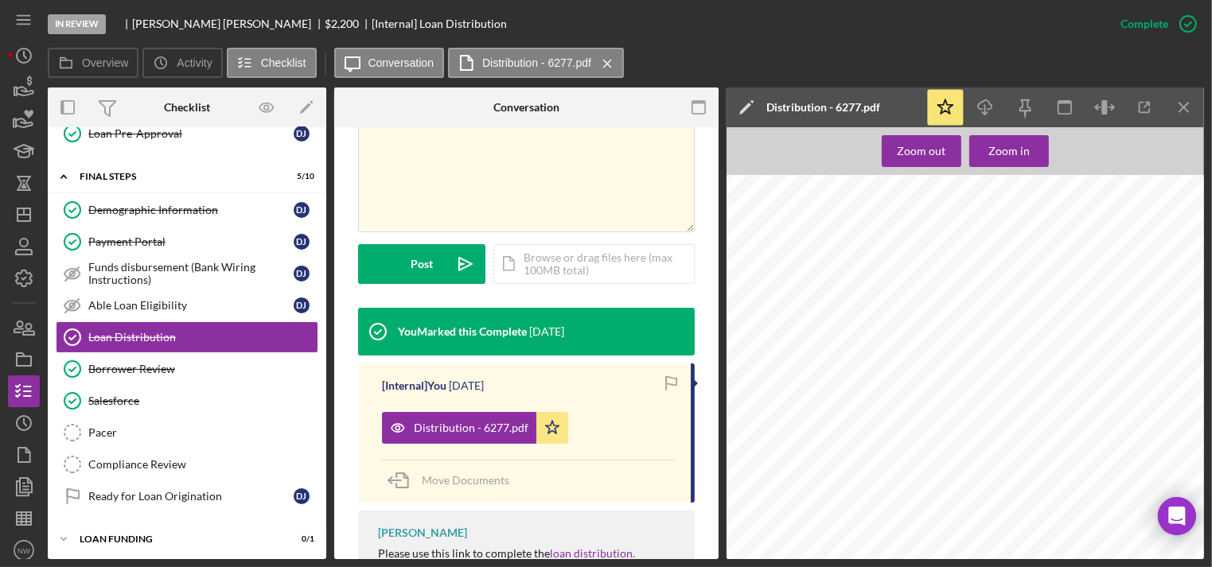
drag, startPoint x: 68, startPoint y: 530, endPoint x: 102, endPoint y: 514, distance: 37.7
click at [68, 530] on icon "Icon/Expander" at bounding box center [64, 540] width 32 height 32
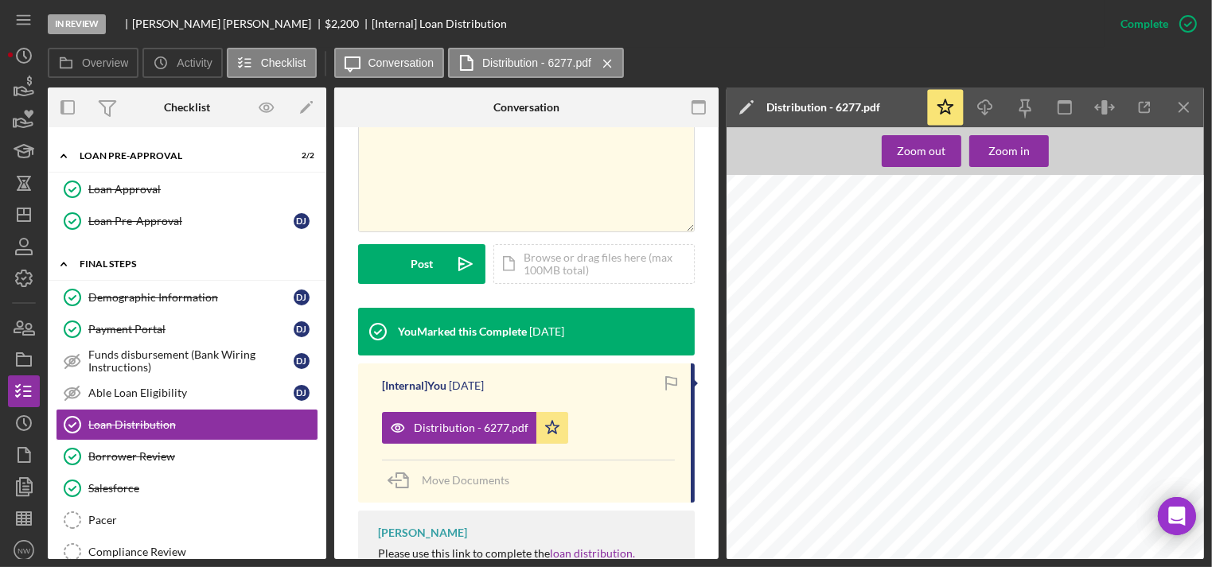
scroll to position [38, 0]
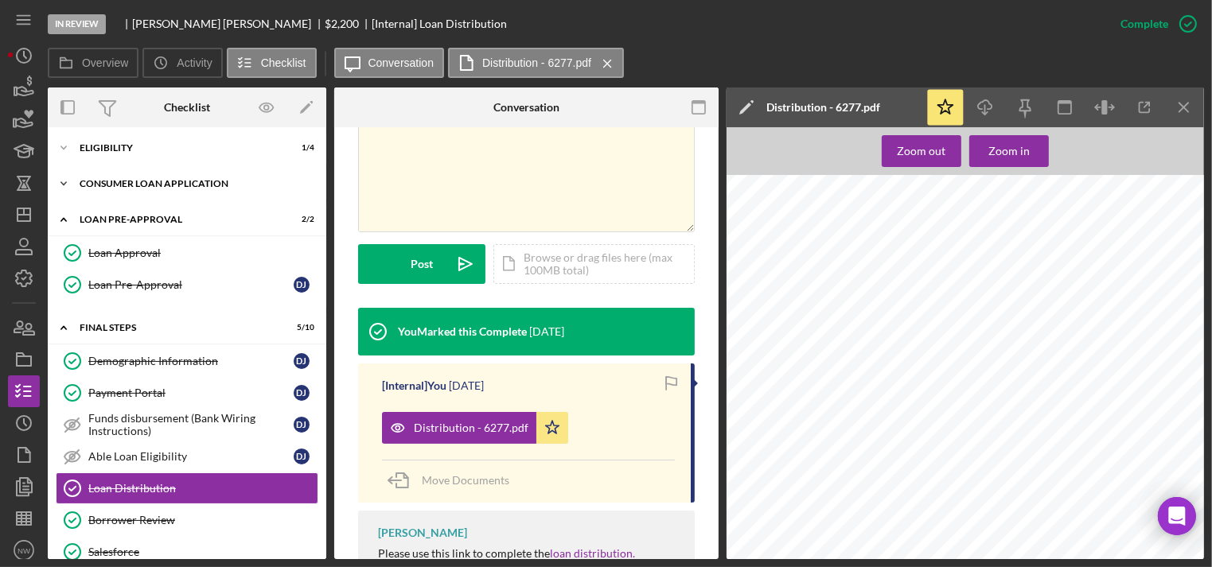
click at [67, 182] on icon "Icon/Expander" at bounding box center [64, 184] width 32 height 32
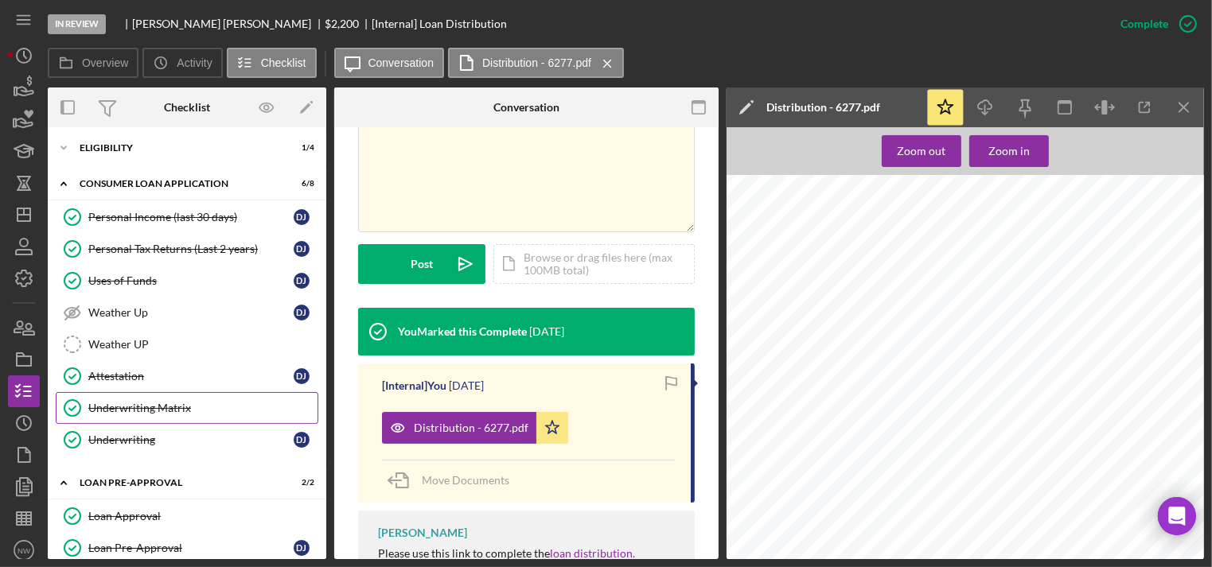
click at [140, 408] on div "Underwriting Matrix" at bounding box center [202, 408] width 229 height 13
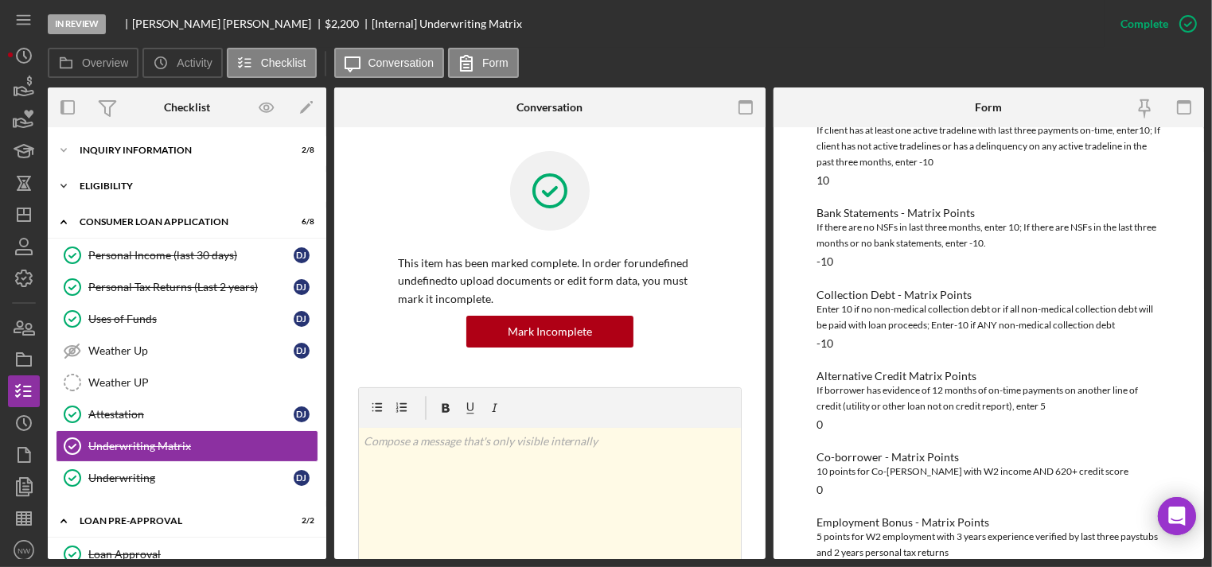
click at [60, 186] on icon "Icon/Expander" at bounding box center [64, 186] width 32 height 32
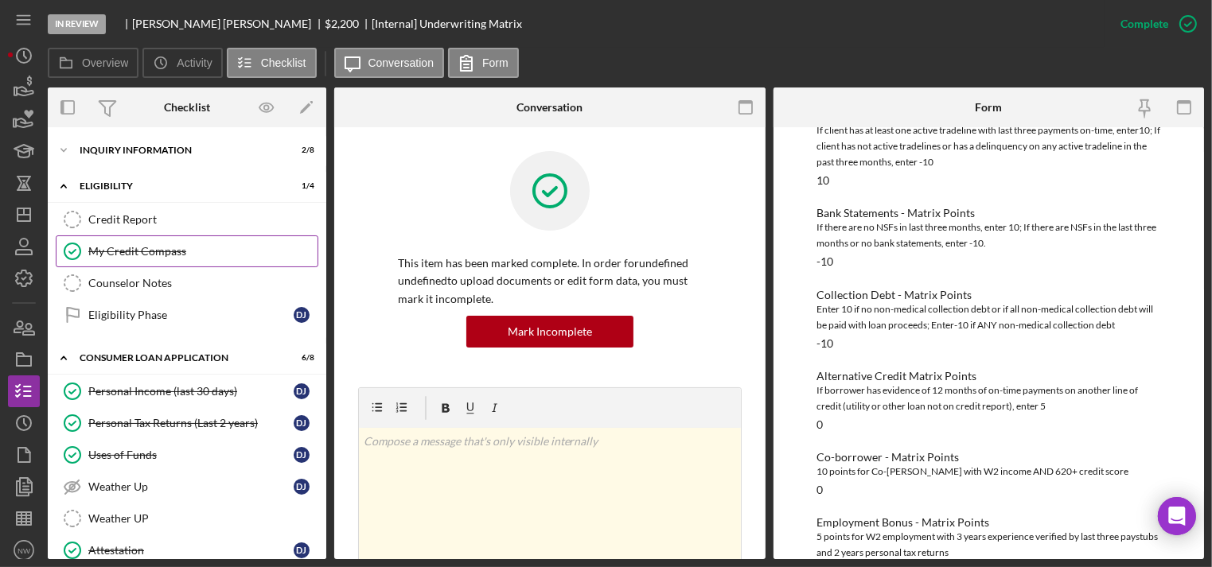
click at [124, 245] on div "My Credit Compass" at bounding box center [202, 251] width 229 height 13
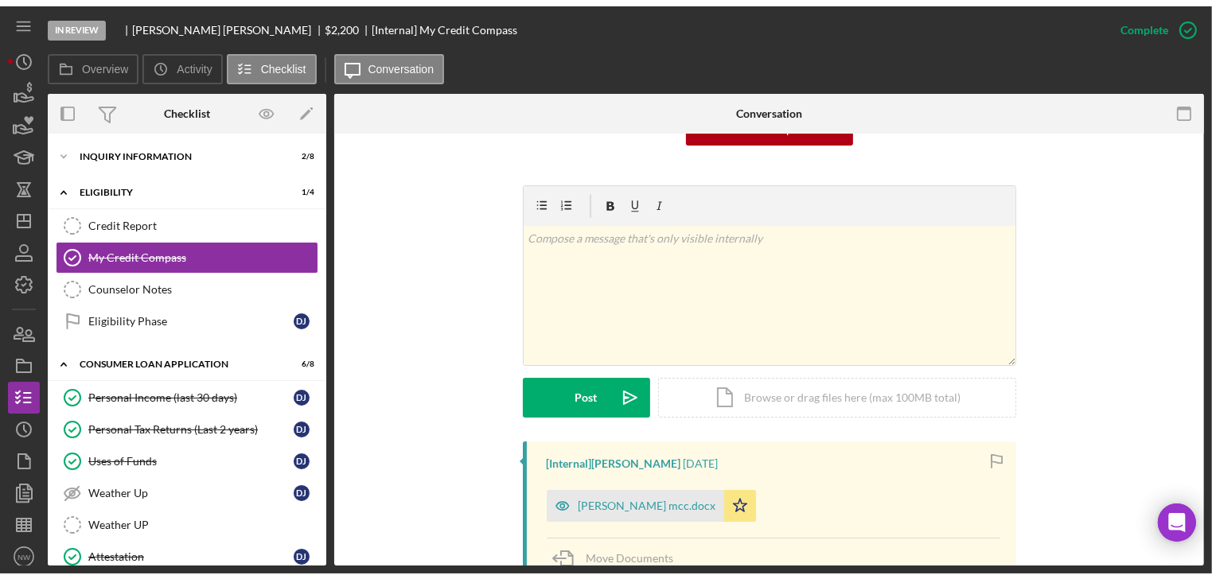
scroll to position [318, 0]
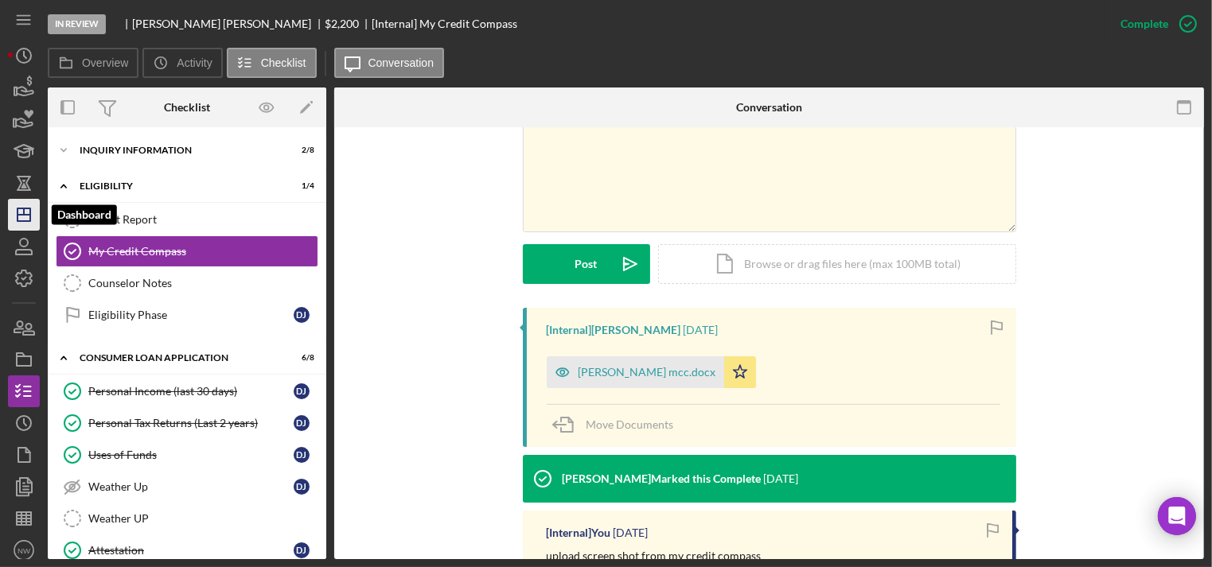
click at [19, 216] on icon "Icon/Dashboard" at bounding box center [24, 215] width 40 height 40
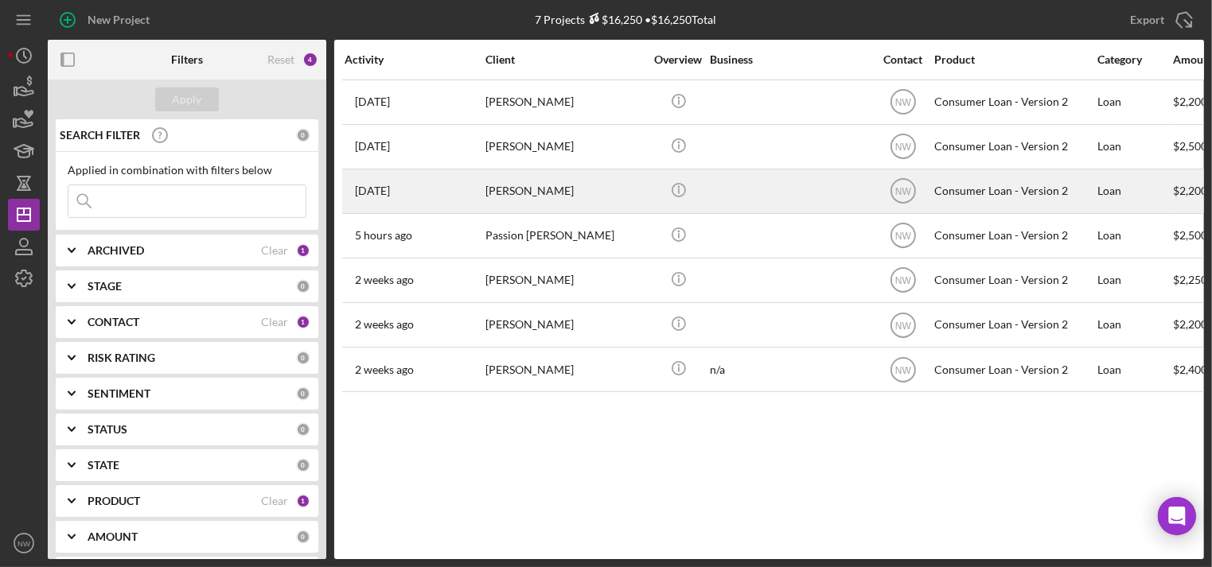
click at [527, 197] on div "[PERSON_NAME]" at bounding box center [565, 191] width 159 height 42
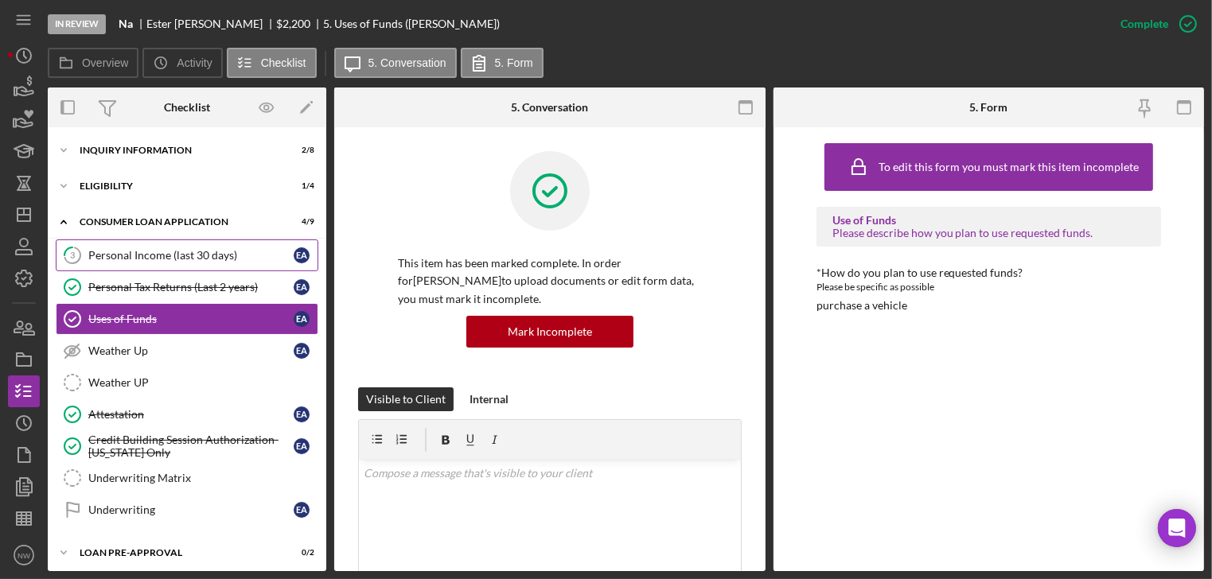
drag, startPoint x: 133, startPoint y: 252, endPoint x: 157, endPoint y: 251, distance: 23.9
click at [133, 252] on div "Personal Income (last 30 days)" at bounding box center [190, 255] width 205 height 13
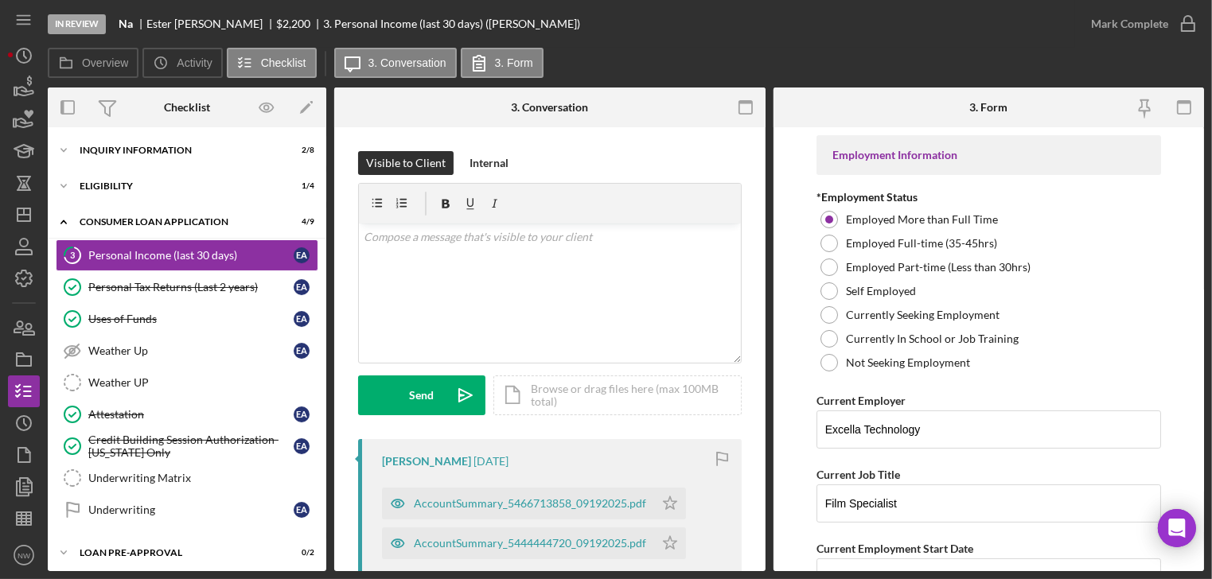
scroll to position [127, 0]
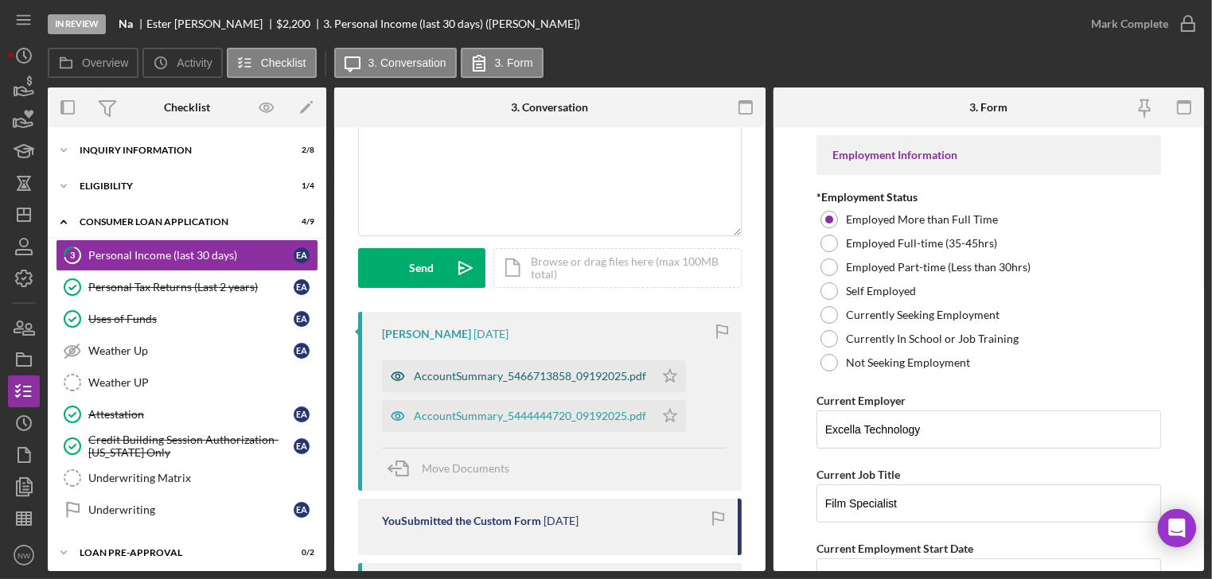
click at [505, 380] on div "AccountSummary_5466713858_09192025.pdf" at bounding box center [530, 376] width 232 height 13
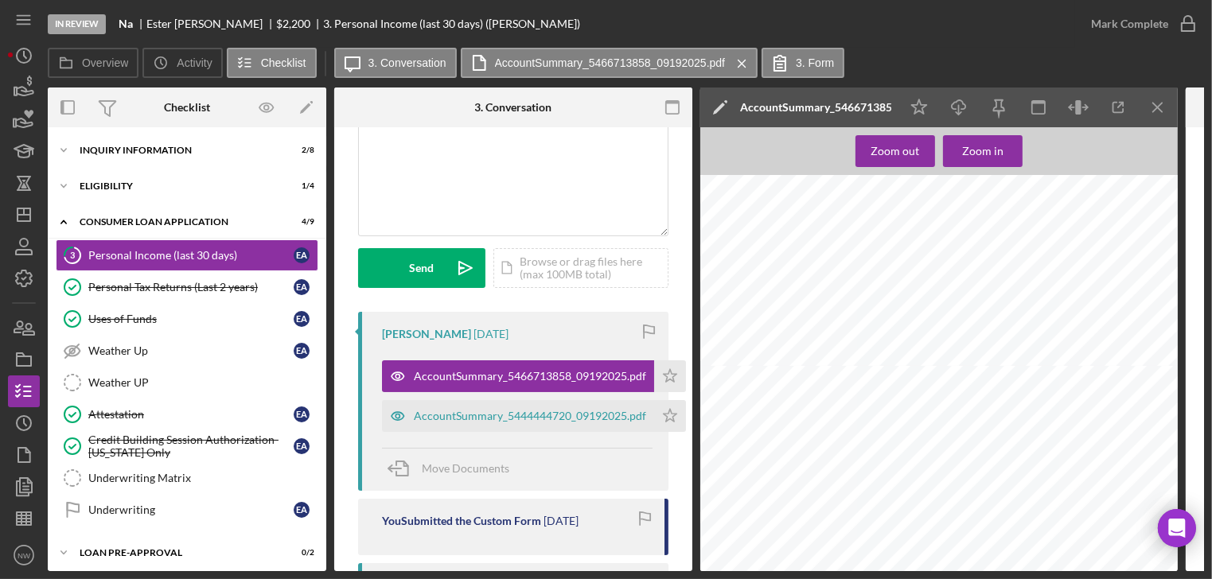
scroll to position [955, 0]
click at [487, 410] on div "AccountSummary_5444444720_09192025.pdf" at bounding box center [530, 416] width 232 height 13
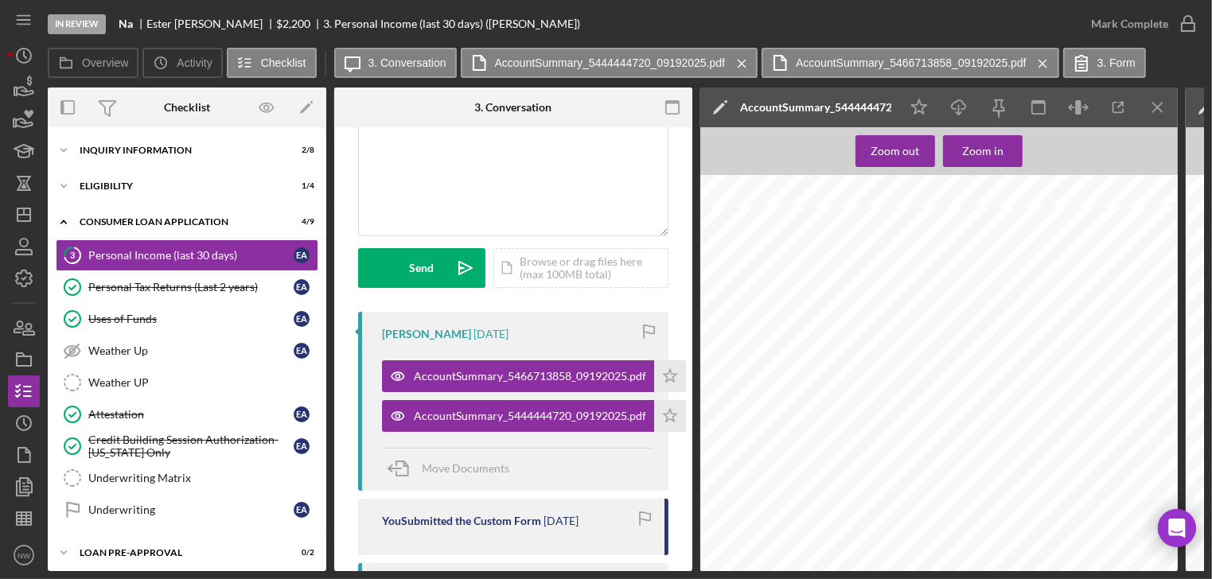
scroll to position [2420, 0]
click at [145, 474] on link "Underwriting Matrix Underwriting Matrix" at bounding box center [187, 478] width 263 height 32
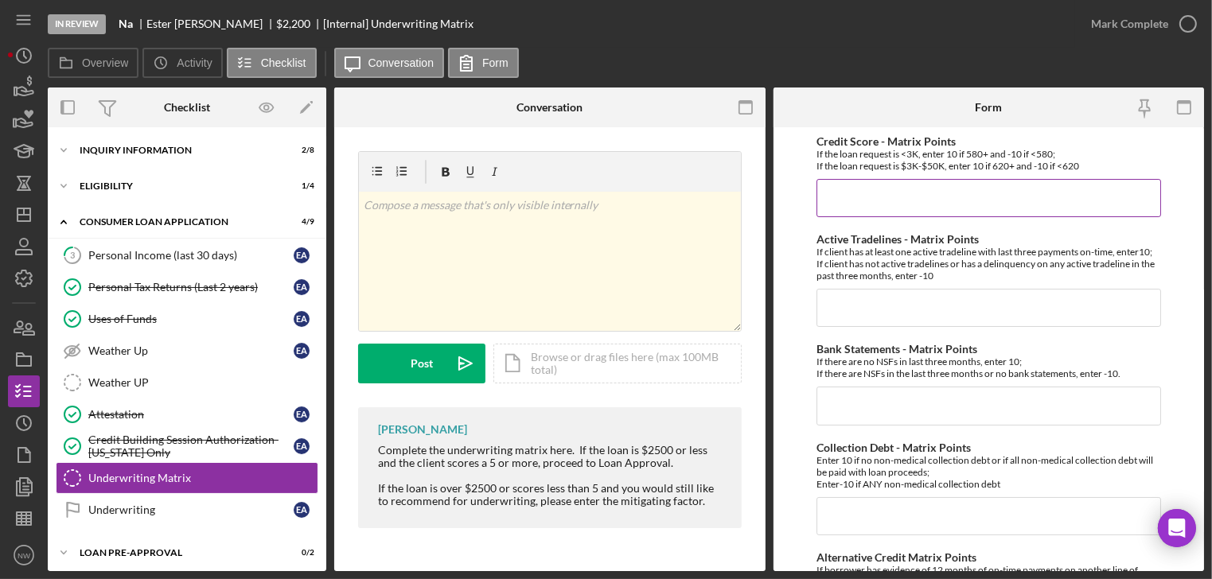
click at [850, 200] on input "Credit Score - Matrix Points" at bounding box center [989, 198] width 345 height 38
type input "10"
